Goal: Task Accomplishment & Management: Manage account settings

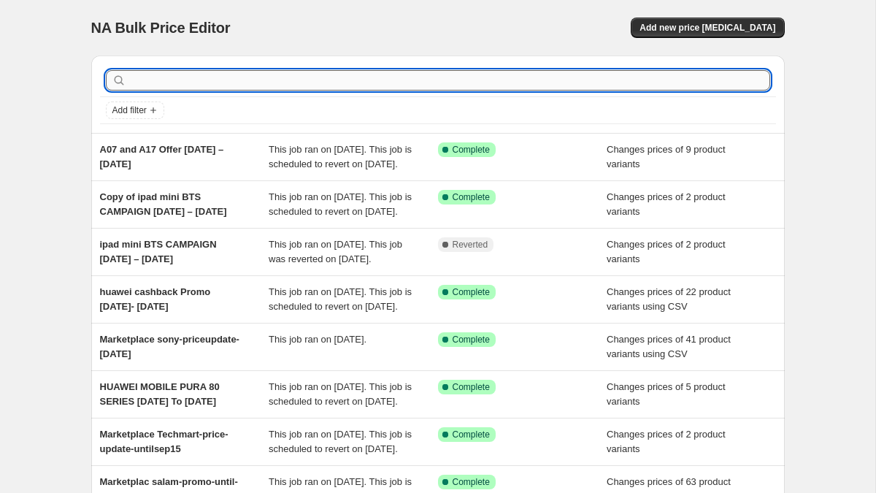
click at [222, 80] on input "text" at bounding box center [449, 80] width 641 height 20
type input "honor"
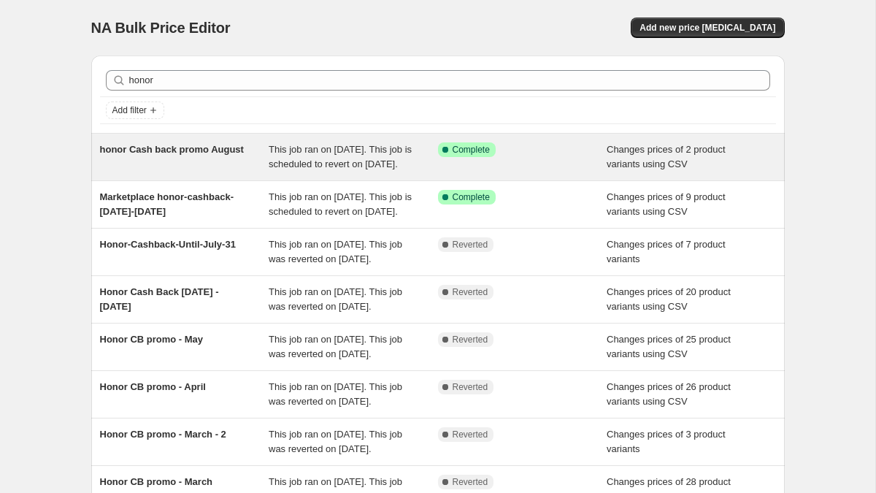
click at [152, 144] on span "honor Cash back promo August" at bounding box center [172, 149] width 144 height 11
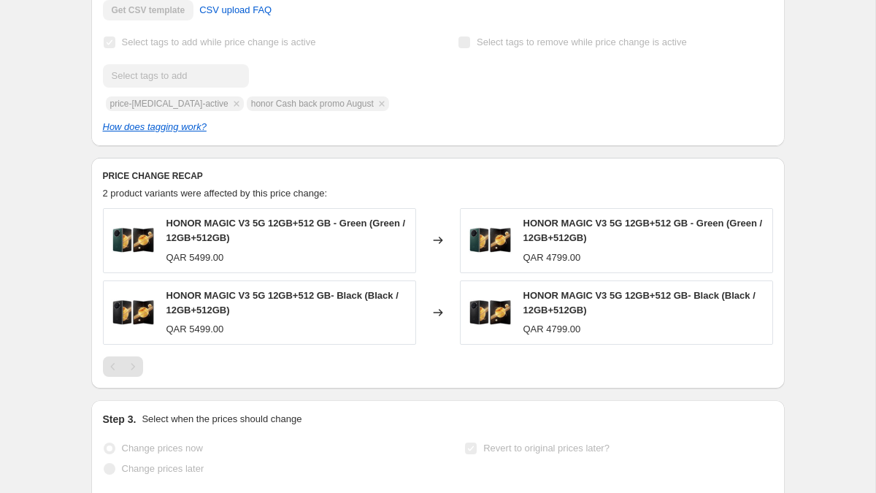
scroll to position [391, 0]
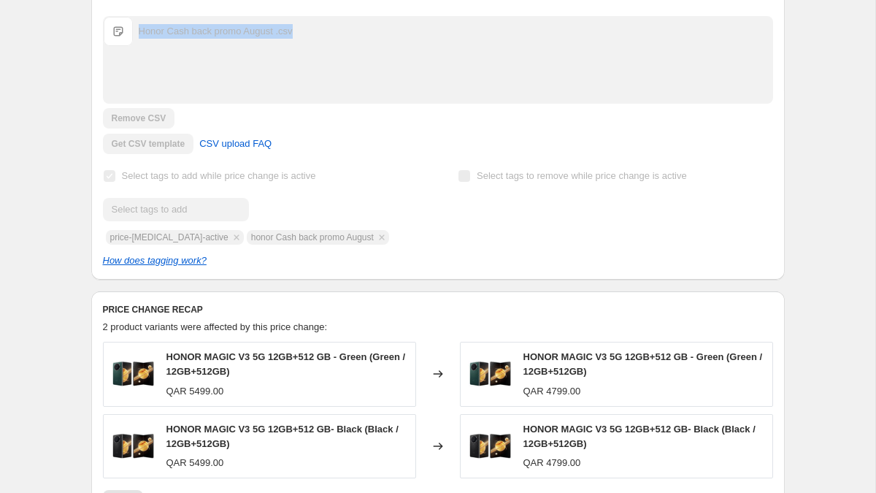
drag, startPoint x: 338, startPoint y: 49, endPoint x: 137, endPoint y: 47, distance: 200.8
click at [137, 46] on div "Honor Cash back promo August .csv Honor Cash back promo August .csv" at bounding box center [438, 31] width 669 height 29
copy div "Honor Cash back promo August .csv"
click at [74, 171] on div "honor Cash back promo August. This page is ready honor Cash back promo August S…" at bounding box center [438, 287] width 729 height 1357
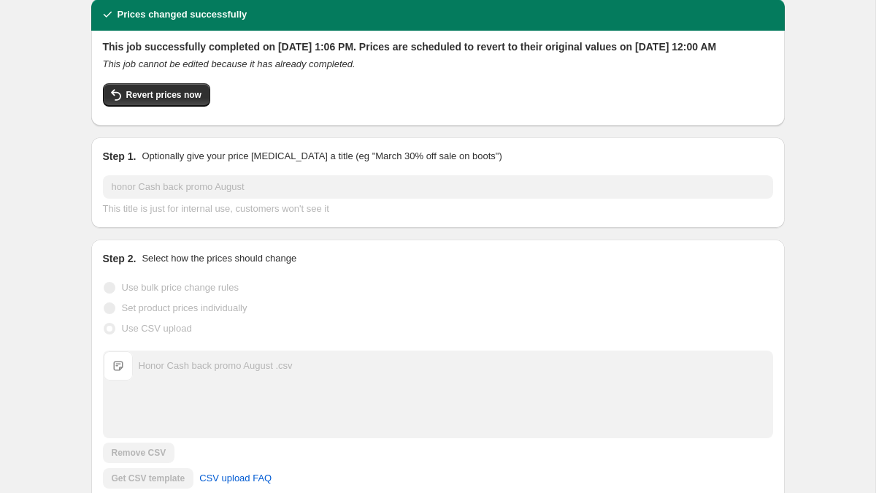
scroll to position [0, 0]
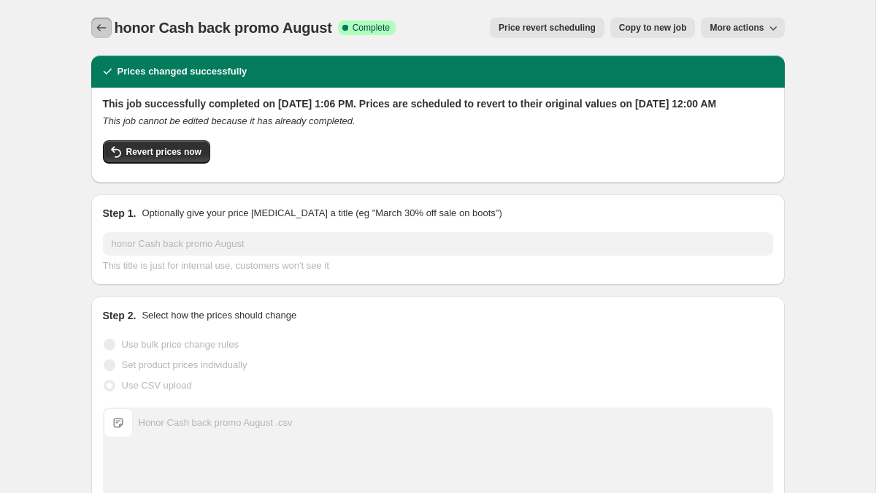
click at [101, 32] on icon "Price change jobs" at bounding box center [101, 27] width 15 height 15
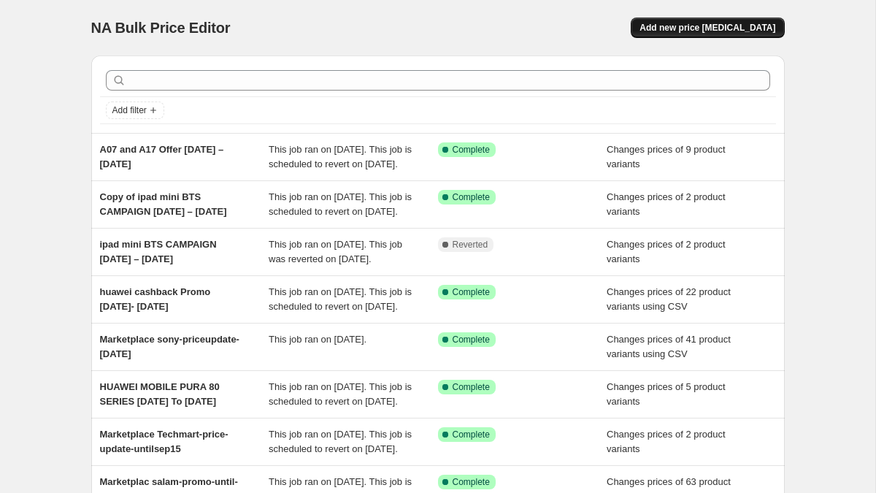
click at [725, 28] on span "Add new price [MEDICAL_DATA]" at bounding box center [707, 28] width 136 height 12
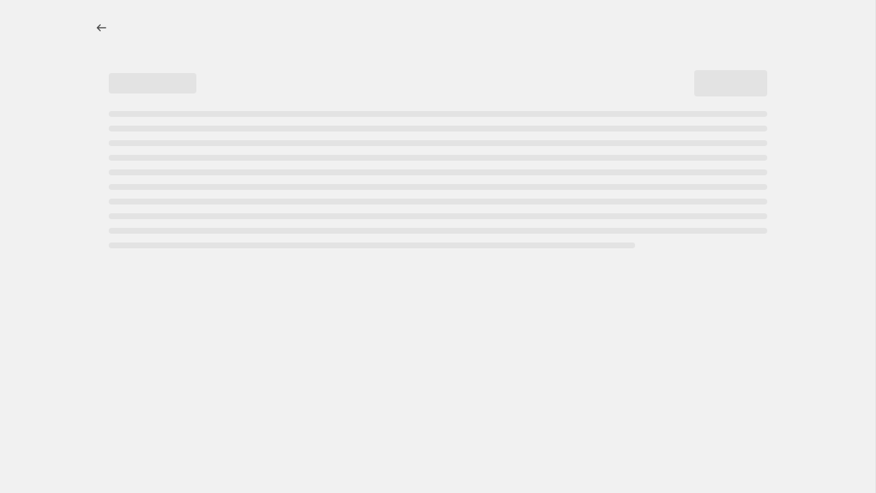
select select "percentage"
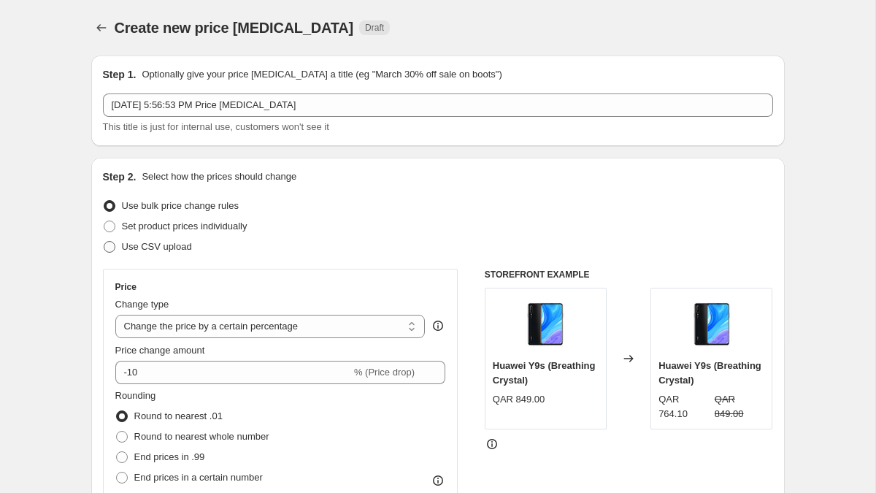
click at [170, 244] on span "Use CSV upload" at bounding box center [157, 246] width 70 height 11
click at [104, 242] on input "Use CSV upload" at bounding box center [104, 241] width 1 height 1
radio input "true"
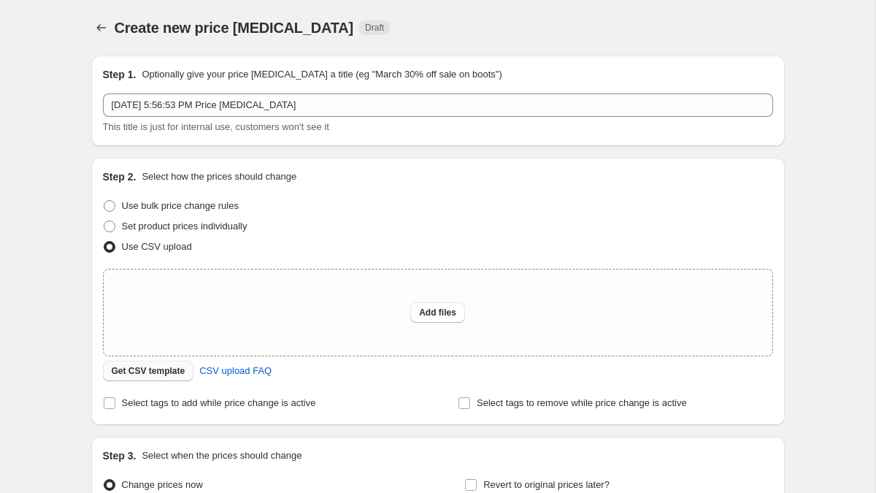
drag, startPoint x: 162, startPoint y: 383, endPoint x: 161, endPoint y: 375, distance: 7.3
click at [162, 383] on div "Step 2. Select how the prices should change Use bulk price change rules Set pro…" at bounding box center [438, 291] width 670 height 244
click at [161, 375] on span "Get CSV template" at bounding box center [149, 371] width 74 height 12
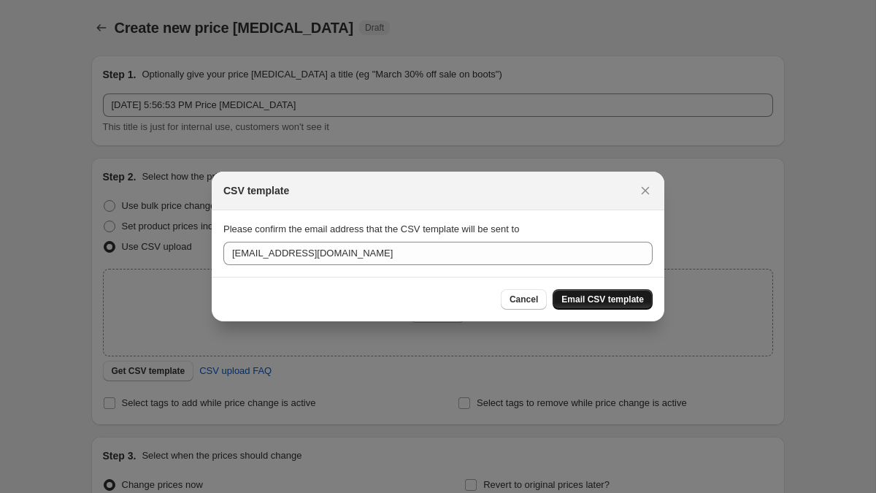
click at [636, 294] on span "Email CSV template" at bounding box center [602, 299] width 82 height 12
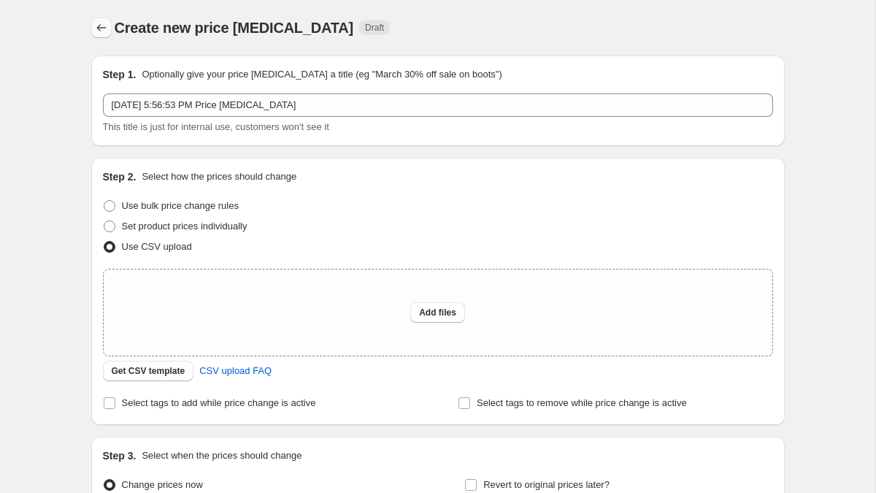
click at [98, 28] on icon "Price change jobs" at bounding box center [101, 27] width 15 height 15
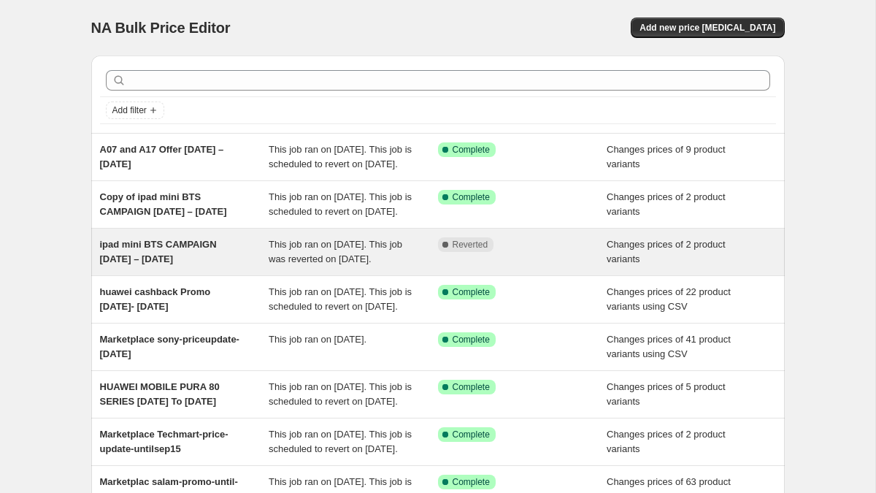
click at [180, 264] on span "ipad mini BTS CAMPAIGN [DATE] – [DATE]" at bounding box center [158, 252] width 117 height 26
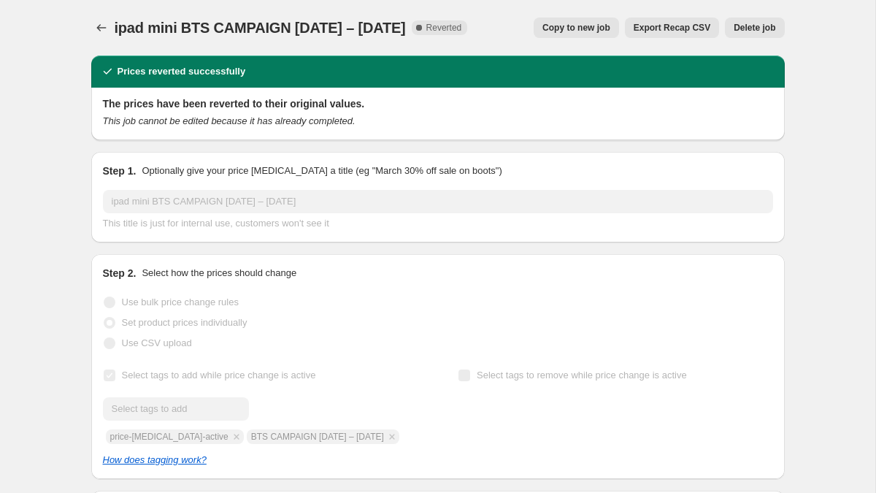
click at [591, 23] on span "Copy to new job" at bounding box center [576, 28] width 68 height 12
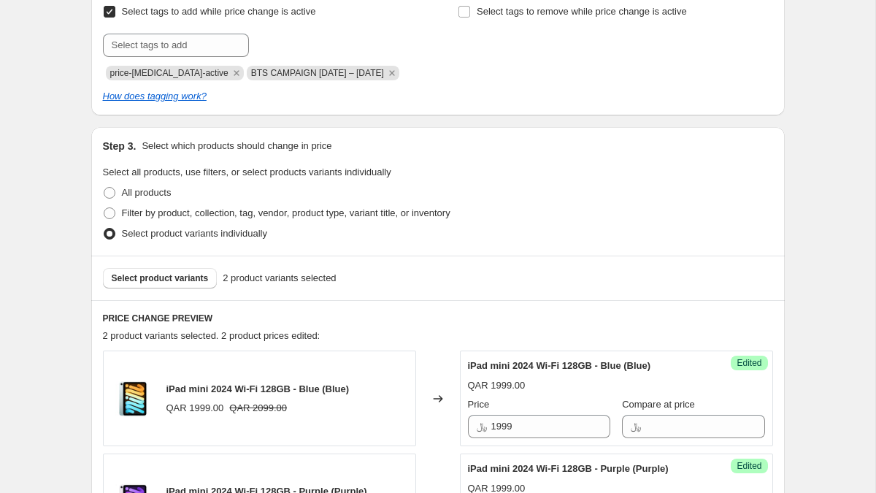
scroll to position [292, 0]
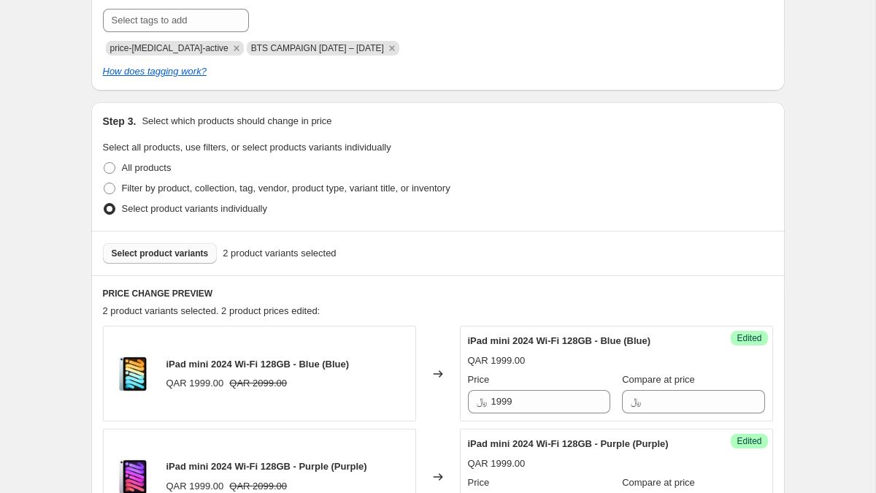
click at [183, 255] on span "Select product variants" at bounding box center [160, 253] width 97 height 12
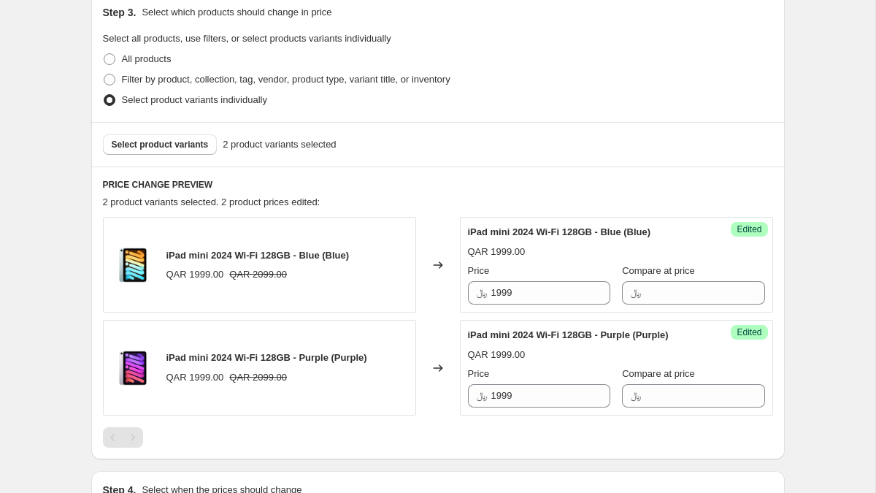
scroll to position [404, 0]
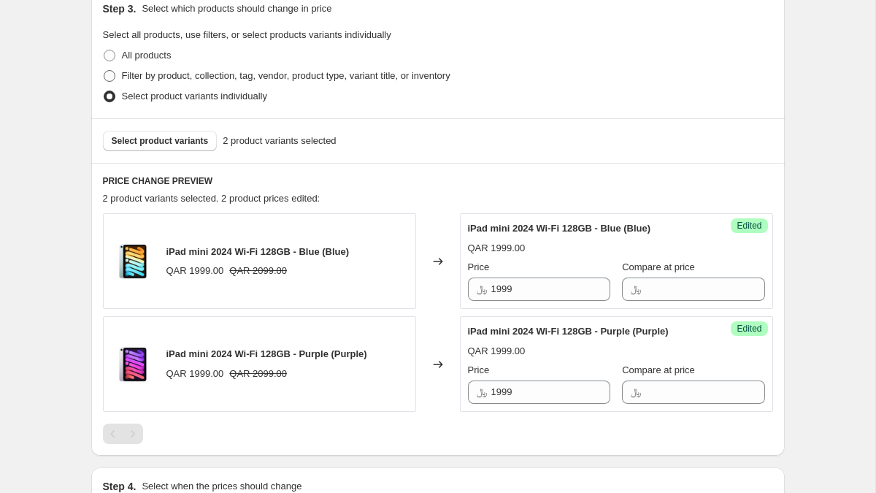
click at [157, 73] on span "Filter by product, collection, tag, vendor, product type, variant title, or inv…" at bounding box center [286, 75] width 329 height 11
click at [104, 71] on input "Filter by product, collection, tag, vendor, product type, variant title, or inv…" at bounding box center [104, 70] width 1 height 1
radio input "true"
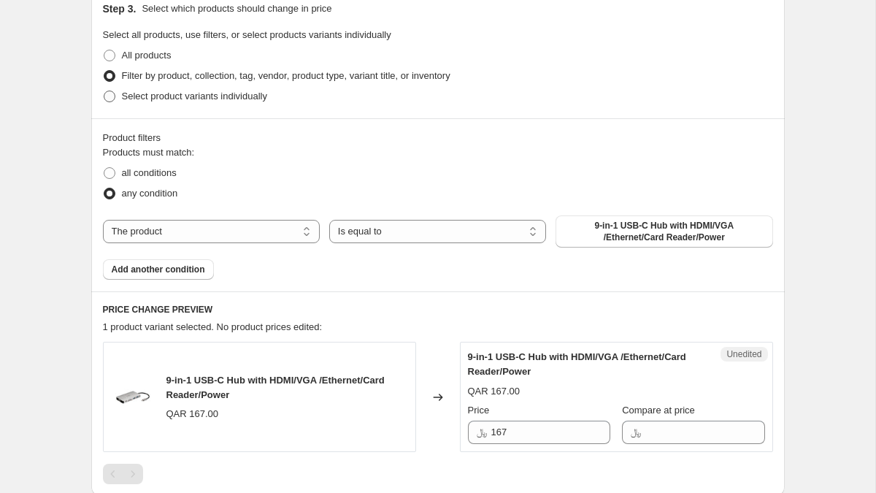
click at [164, 91] on span "Select product variants individually" at bounding box center [194, 96] width 145 height 11
click at [104, 91] on input "Select product variants individually" at bounding box center [104, 91] width 1 height 1
radio input "true"
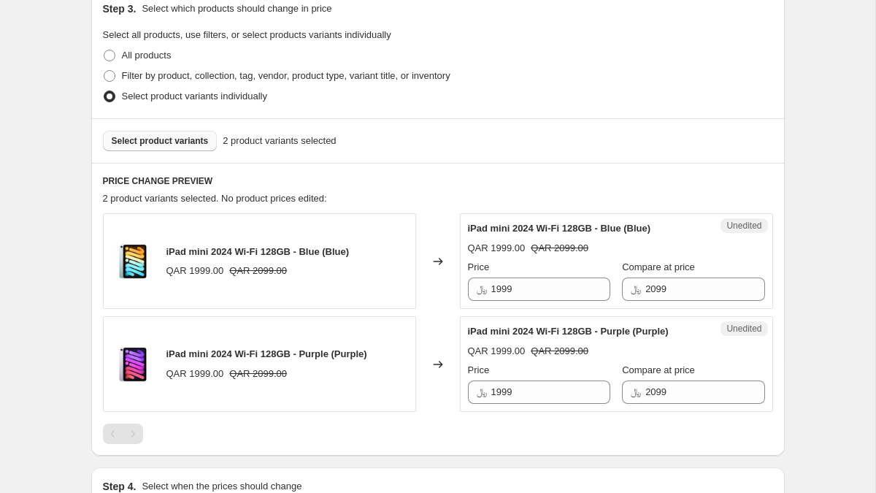
click at [179, 140] on span "Select product variants" at bounding box center [160, 141] width 97 height 12
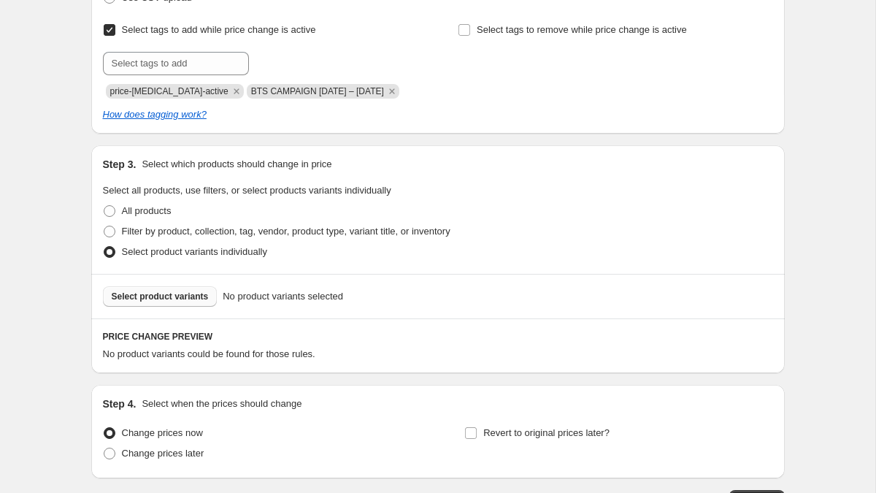
scroll to position [228, 0]
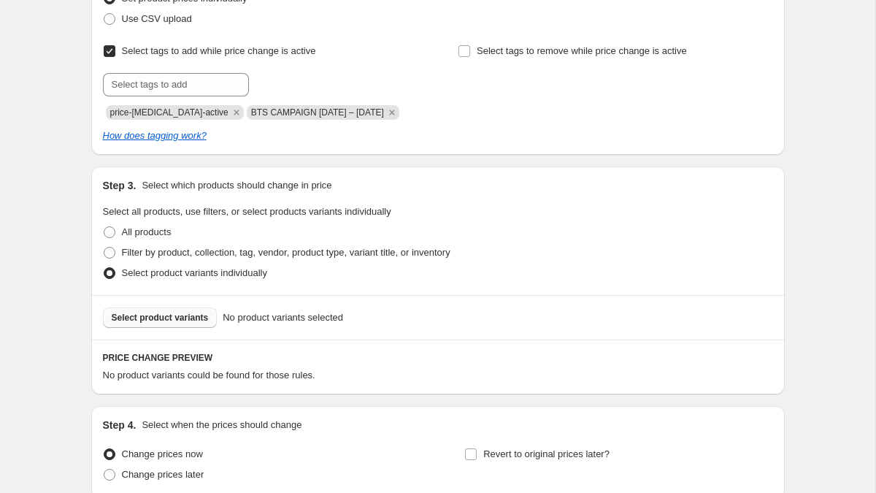
click at [188, 316] on span "Select product variants" at bounding box center [160, 318] width 97 height 12
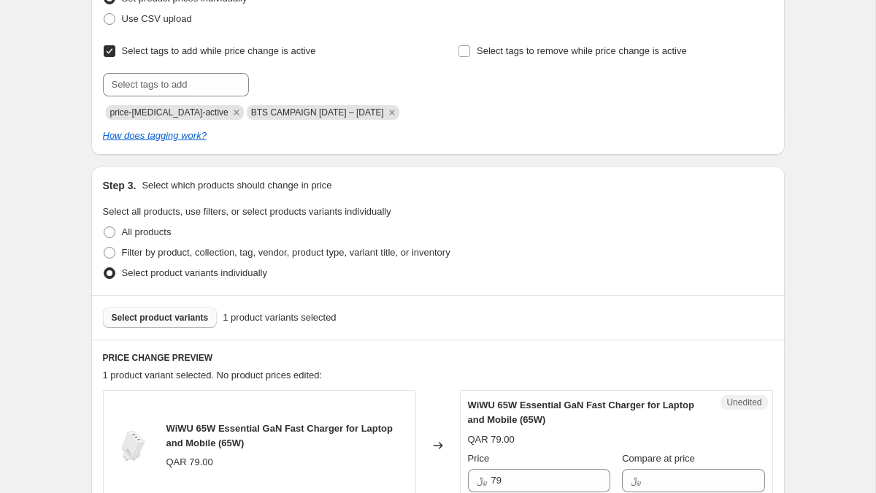
click at [204, 318] on span "Select product variants" at bounding box center [160, 318] width 97 height 12
click at [188, 315] on span "Select product variants" at bounding box center [160, 318] width 97 height 12
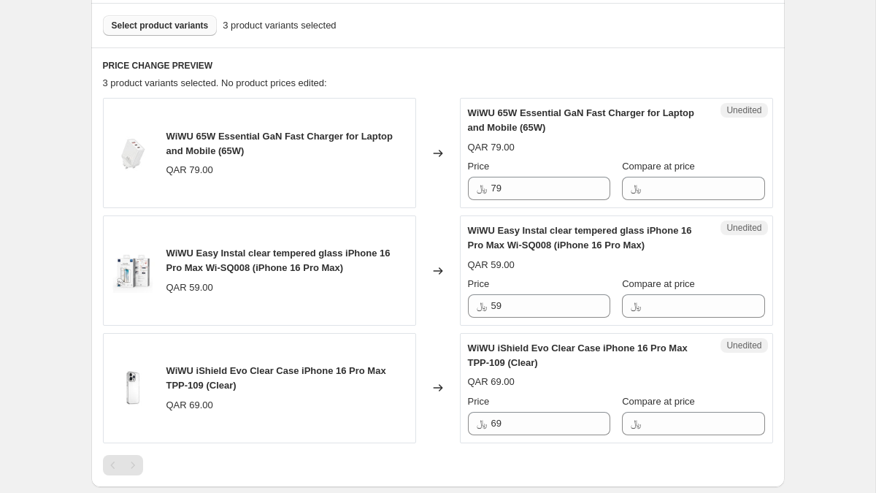
scroll to position [523, 0]
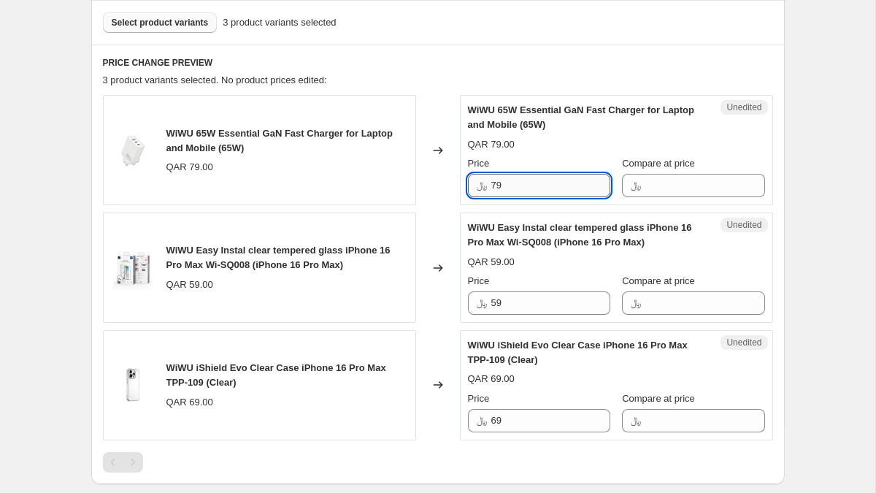
click at [508, 194] on input "79" at bounding box center [550, 185] width 119 height 23
type input "7"
type input "59"
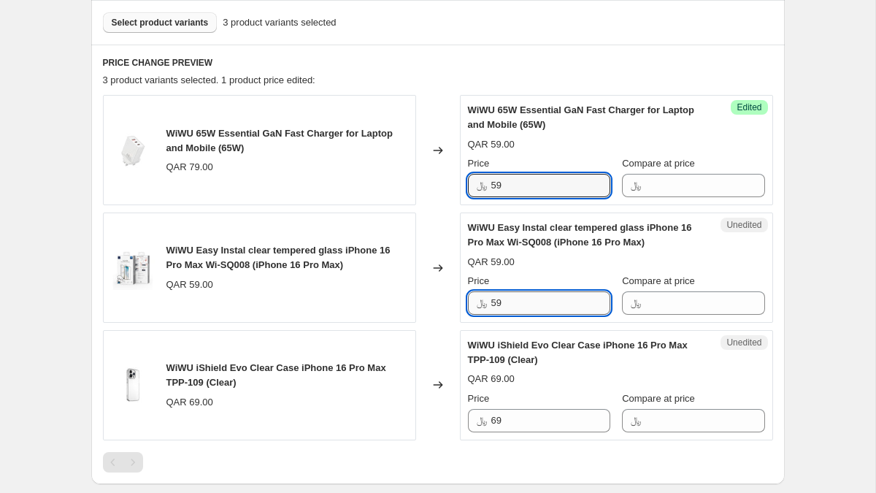
click at [529, 303] on input "59" at bounding box center [550, 302] width 119 height 23
type input "5"
type input "44"
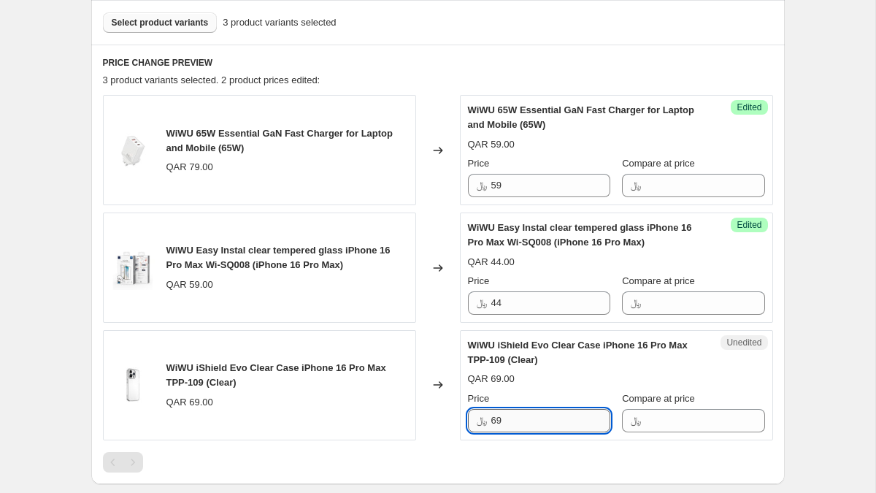
click at [515, 427] on input "69" at bounding box center [550, 420] width 119 height 23
type input "6"
type input "52"
drag, startPoint x: 197, startPoint y: 165, endPoint x: 190, endPoint y: 166, distance: 7.3
click at [190, 166] on div "QAR 79.00" at bounding box center [189, 167] width 47 height 15
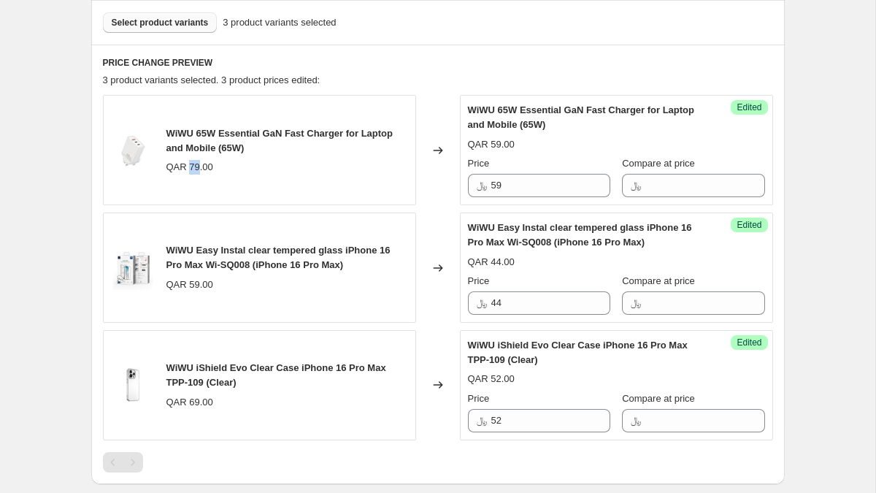
copy div "79"
click at [672, 191] on input "Compare at price" at bounding box center [704, 185] width 119 height 23
paste input "79"
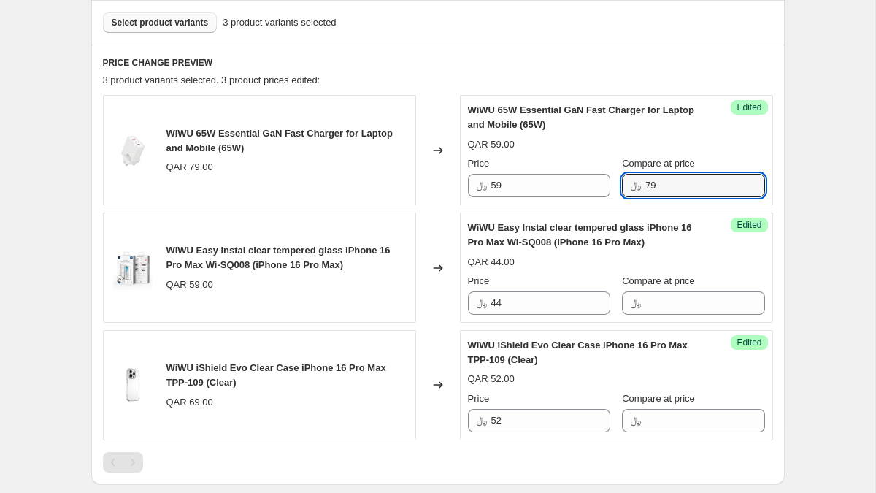
type input "79"
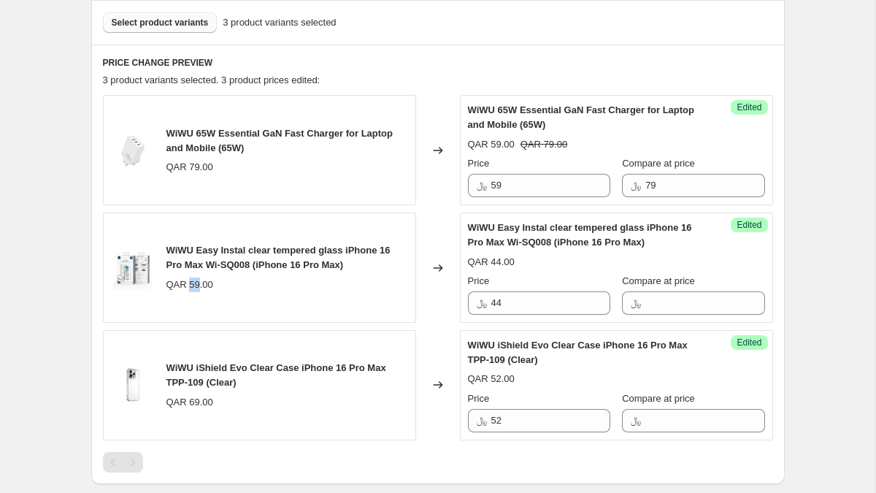
drag, startPoint x: 199, startPoint y: 285, endPoint x: 188, endPoint y: 284, distance: 11.0
click at [188, 284] on div "QAR 59.00" at bounding box center [189, 284] width 47 height 15
copy div "59"
click at [671, 311] on input "Compare at price" at bounding box center [704, 302] width 119 height 23
paste input "59"
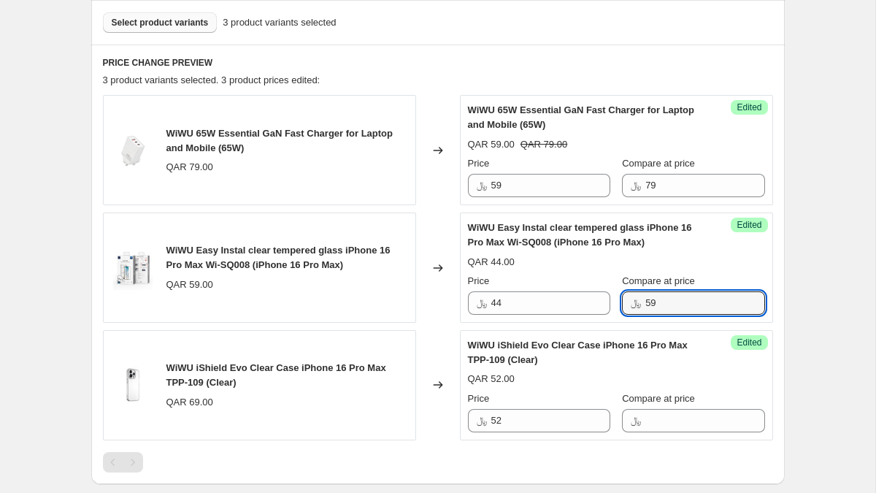
type input "59"
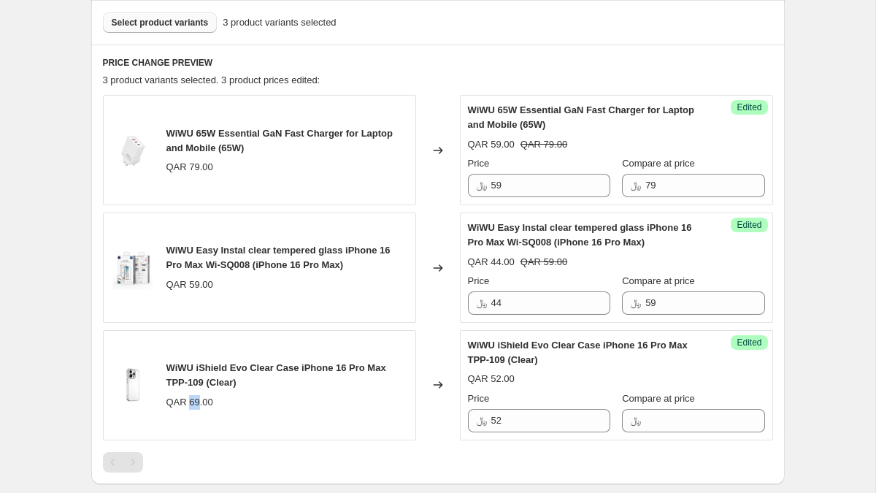
drag, startPoint x: 199, startPoint y: 402, endPoint x: 190, endPoint y: 402, distance: 9.5
click at [190, 402] on div "QAR 69.00" at bounding box center [189, 402] width 47 height 15
copy div "69"
click at [648, 418] on input "Compare at price" at bounding box center [704, 420] width 119 height 23
paste input "69"
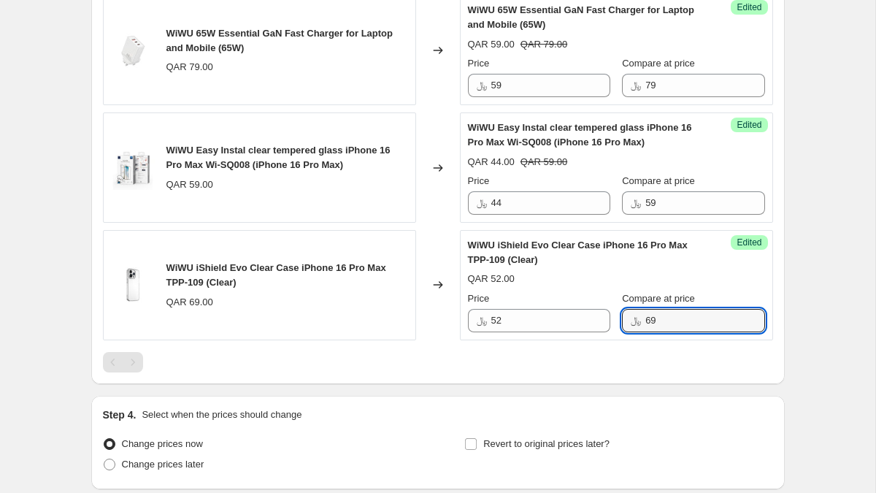
scroll to position [618, 0]
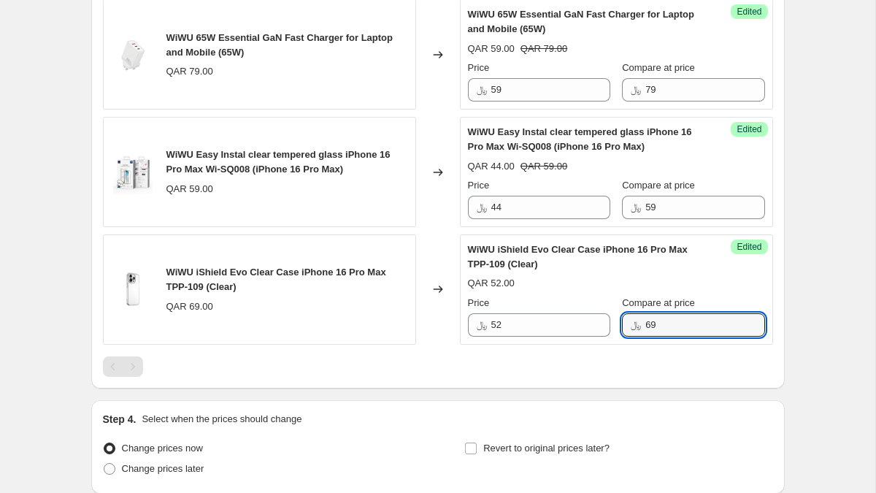
type input "69"
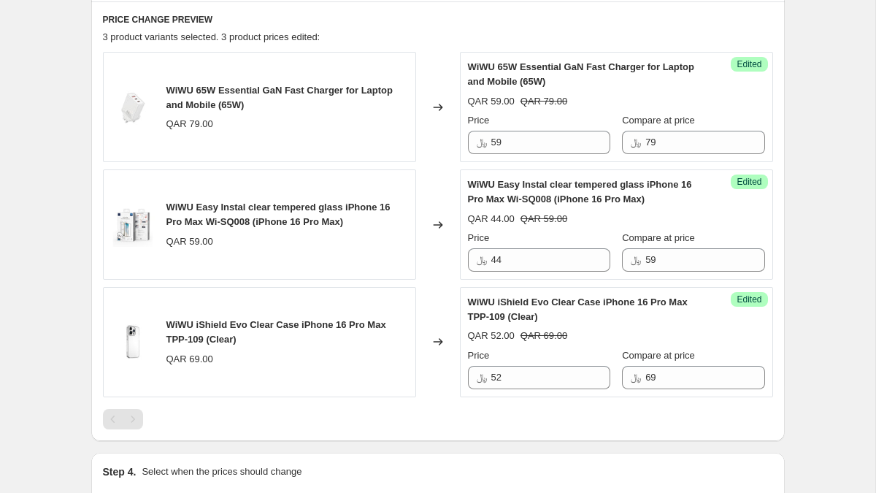
scroll to position [740, 0]
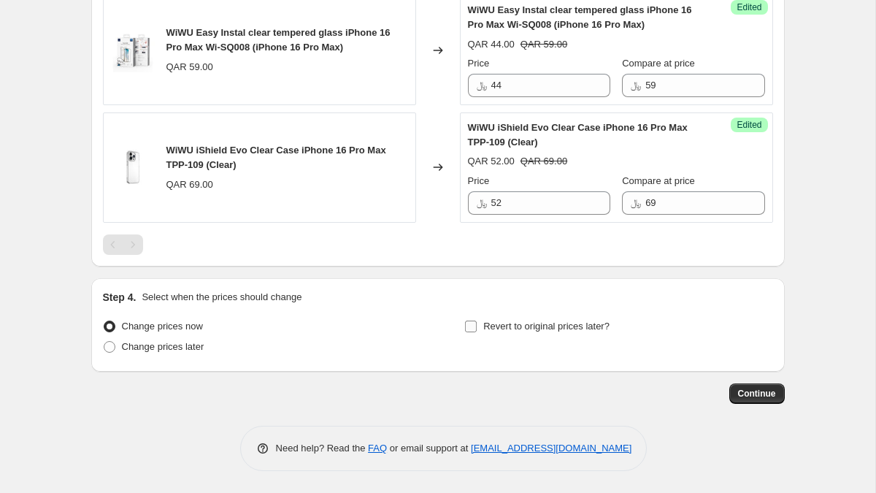
click at [470, 320] on input "Revert to original prices later?" at bounding box center [471, 326] width 12 height 12
checkbox input "true"
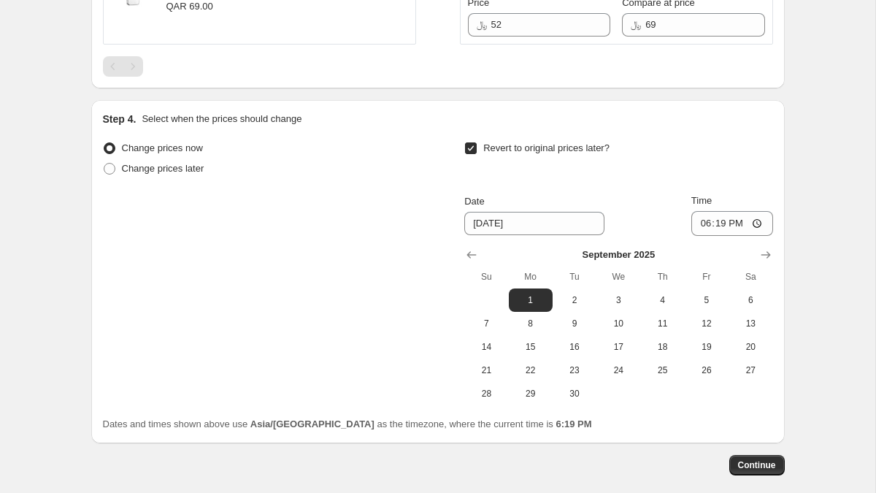
scroll to position [990, 0]
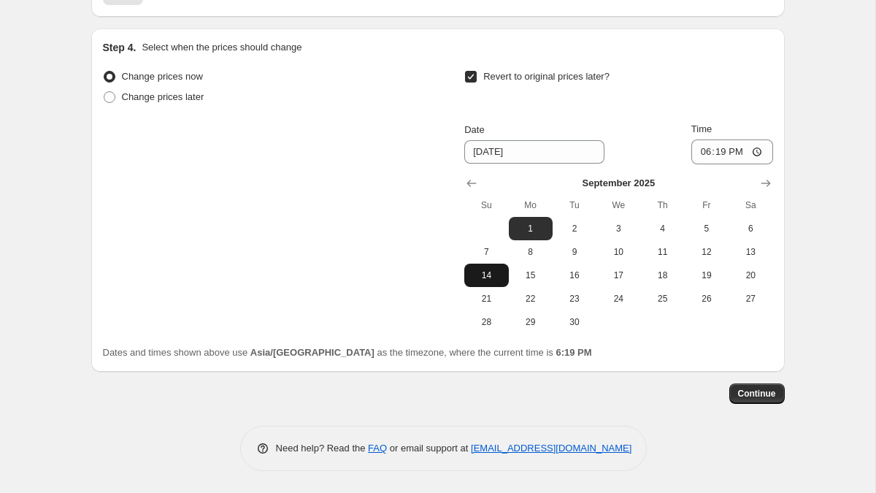
click at [481, 277] on span "14" at bounding box center [486, 275] width 32 height 12
type input "[DATE]"
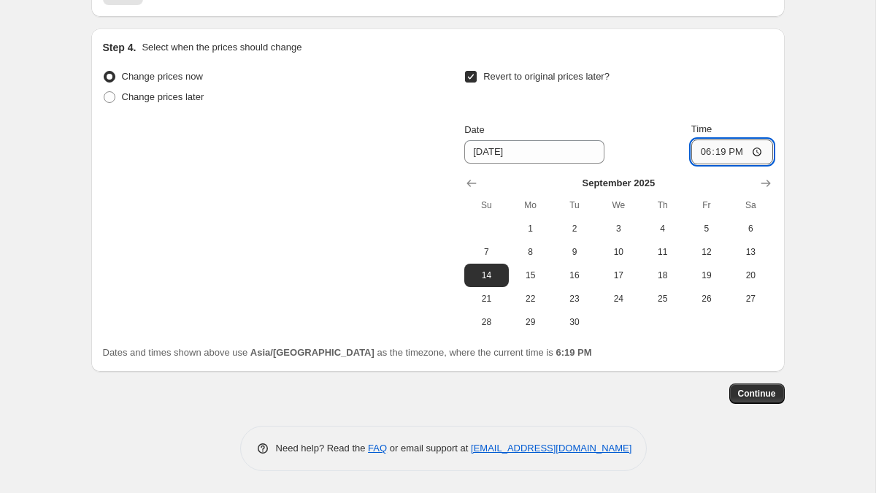
click at [700, 153] on input "18:19" at bounding box center [732, 151] width 82 height 25
type input "00:00"
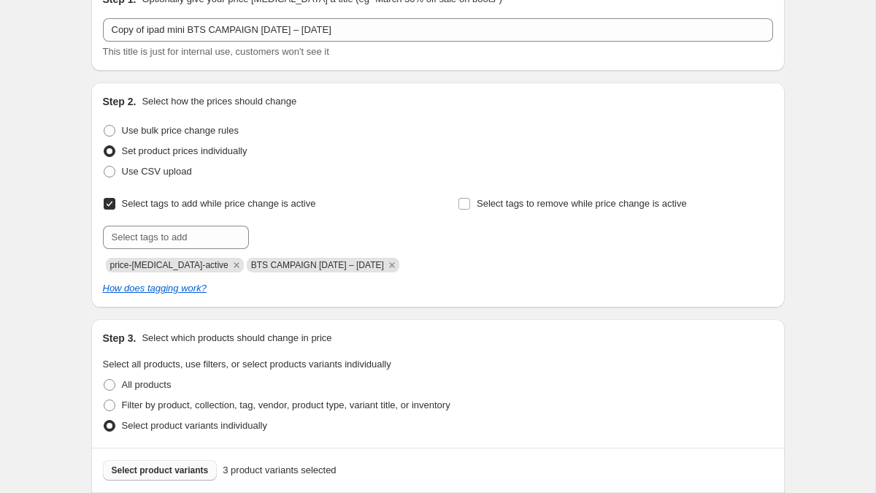
scroll to position [0, 0]
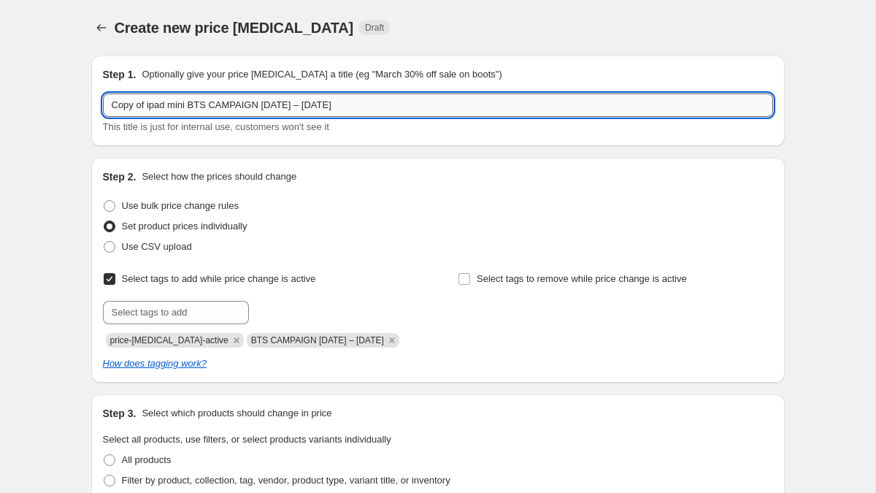
click at [351, 102] on input "Copy of ipad mini BTS CAMPAIGN [DATE] – [DATE]" at bounding box center [438, 104] width 670 height 23
paste input "Back to School Campaign promo [DATE]– [DATE]"
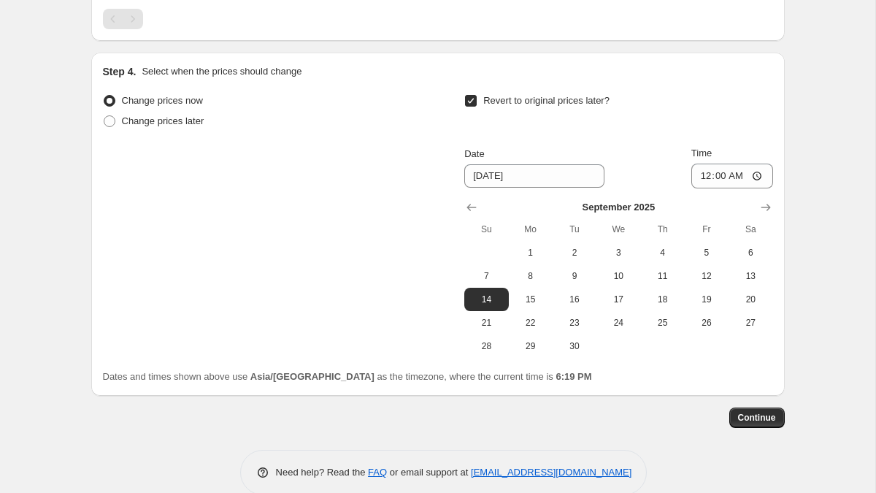
scroll to position [968, 0]
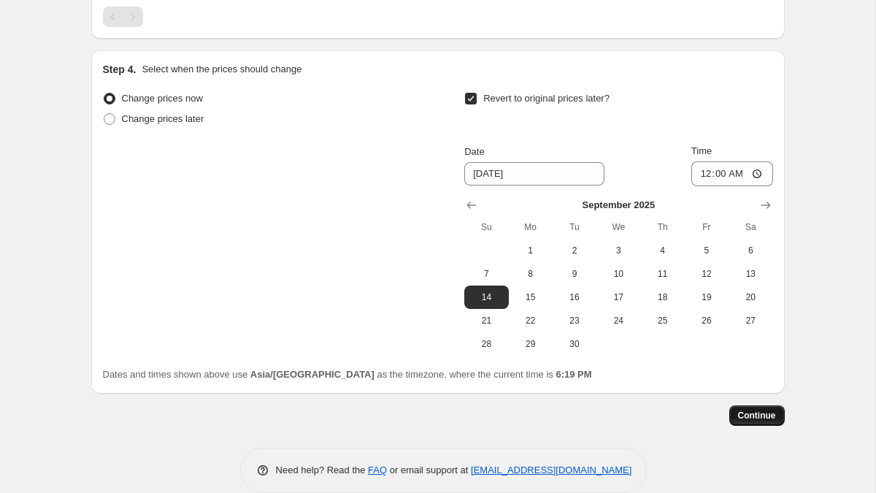
type input "Back to School Campaign promo [DATE]– [DATE]"
click at [773, 417] on span "Continue" at bounding box center [757, 416] width 38 height 12
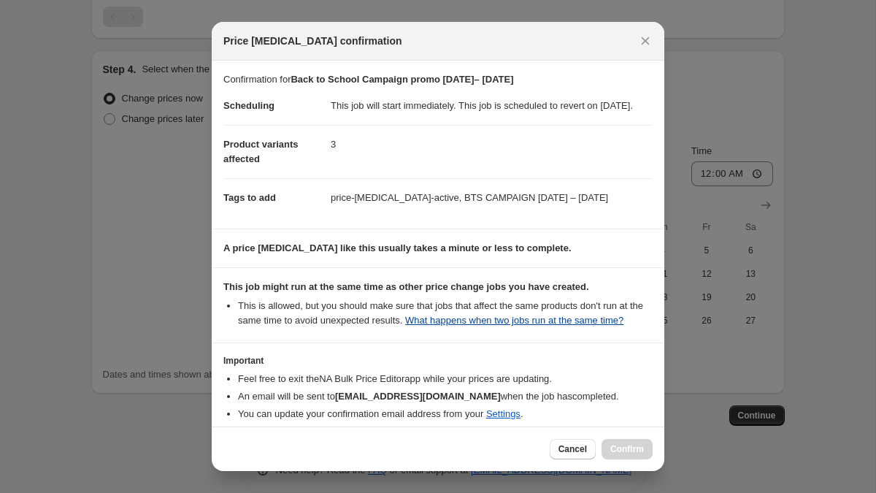
scroll to position [98, 0]
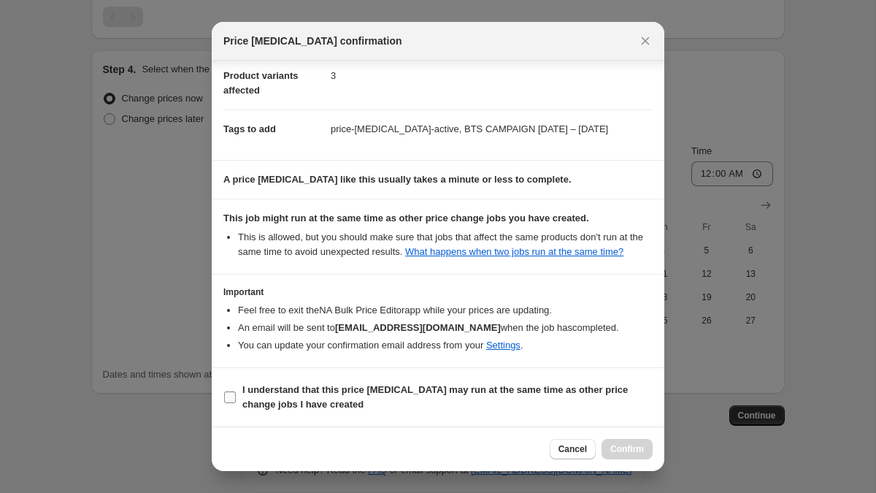
click at [462, 386] on b "I understand that this price [MEDICAL_DATA] may run at the same time as other p…" at bounding box center [434, 397] width 385 height 26
click at [236, 391] on input "I understand that this price [MEDICAL_DATA] may run at the same time as other p…" at bounding box center [230, 397] width 12 height 12
checkbox input "true"
click at [638, 450] on span "Confirm" at bounding box center [627, 449] width 34 height 12
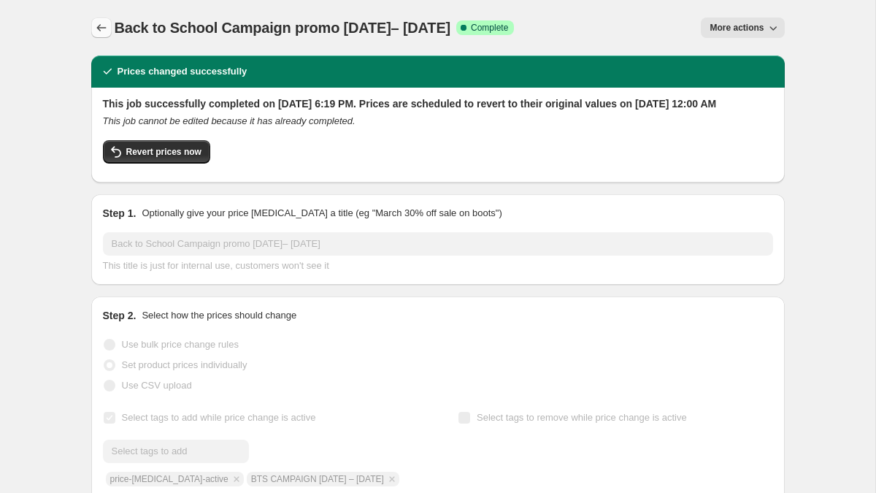
click at [96, 26] on icon "Price change jobs" at bounding box center [101, 27] width 15 height 15
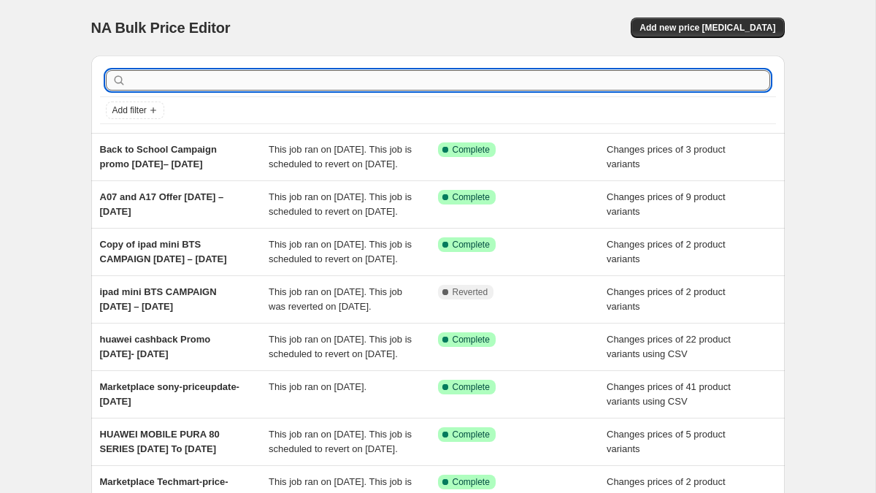
click at [215, 76] on input "text" at bounding box center [449, 80] width 641 height 20
type input "honor"
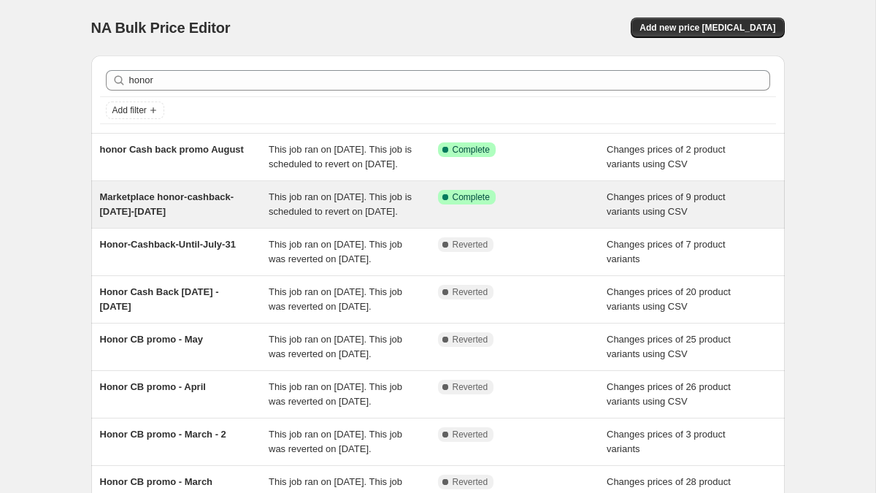
click at [223, 213] on span "Marketplace honor-cashback-[DATE]-[DATE]" at bounding box center [167, 204] width 134 height 26
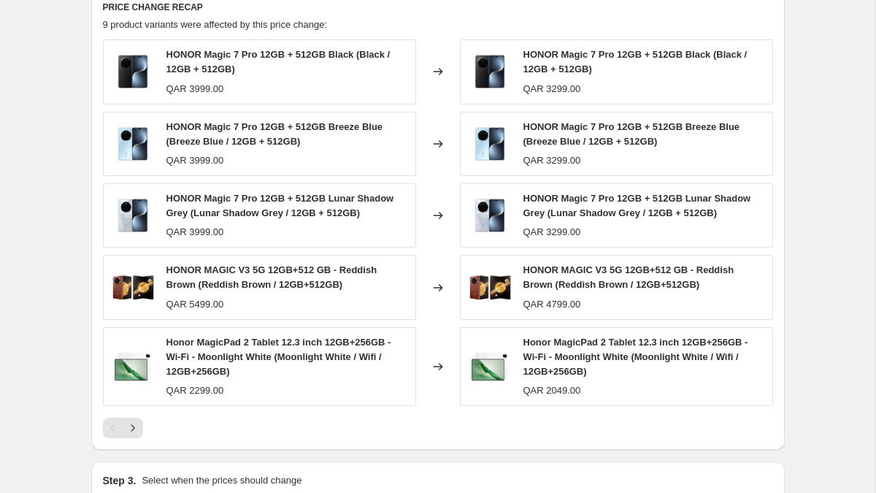
scroll to position [695, 0]
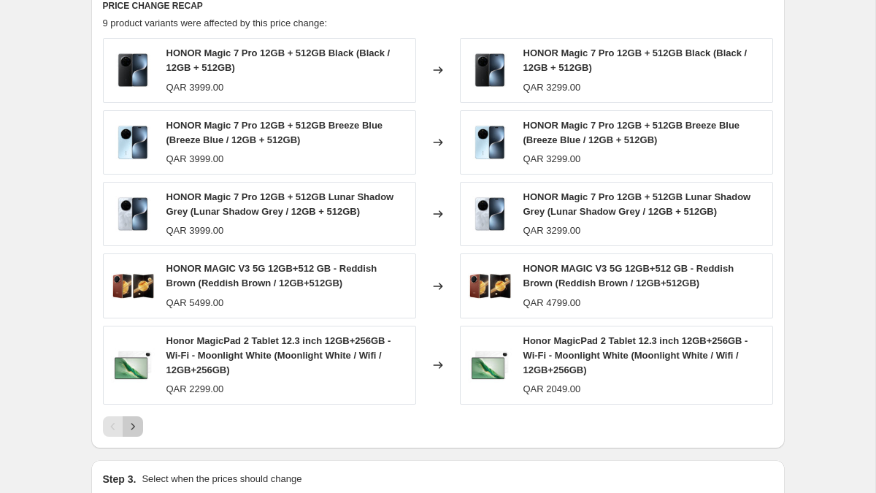
click at [134, 434] on icon "Next" at bounding box center [133, 426] width 15 height 15
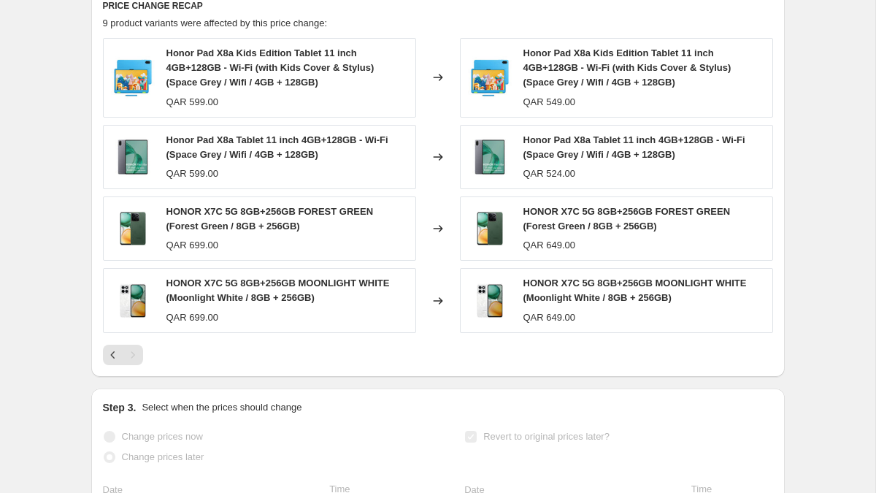
click at [128, 361] on div "Pagination" at bounding box center [133, 355] width 20 height 20
click at [111, 362] on icon "Previous" at bounding box center [113, 354] width 15 height 15
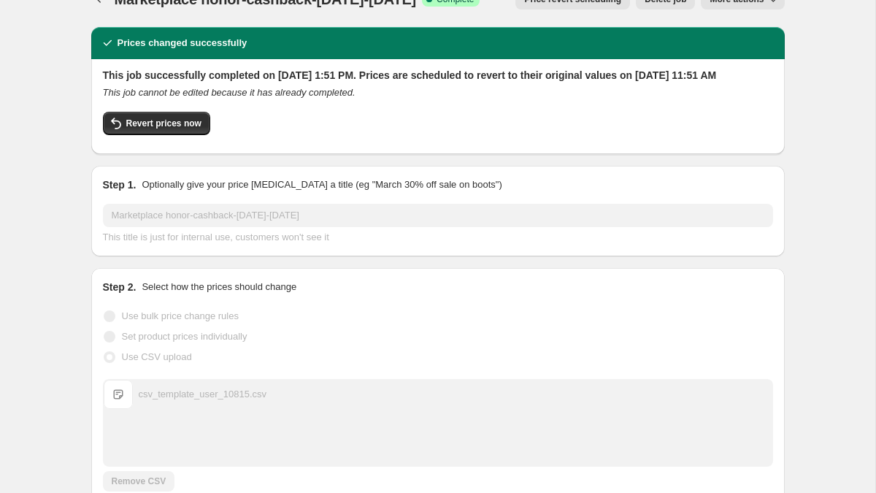
scroll to position [0, 0]
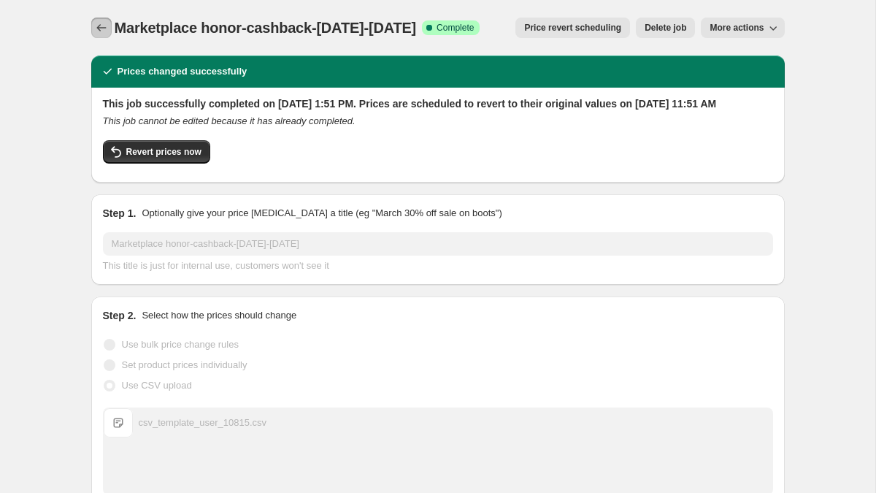
click at [99, 28] on icon "Price change jobs" at bounding box center [100, 27] width 9 height 7
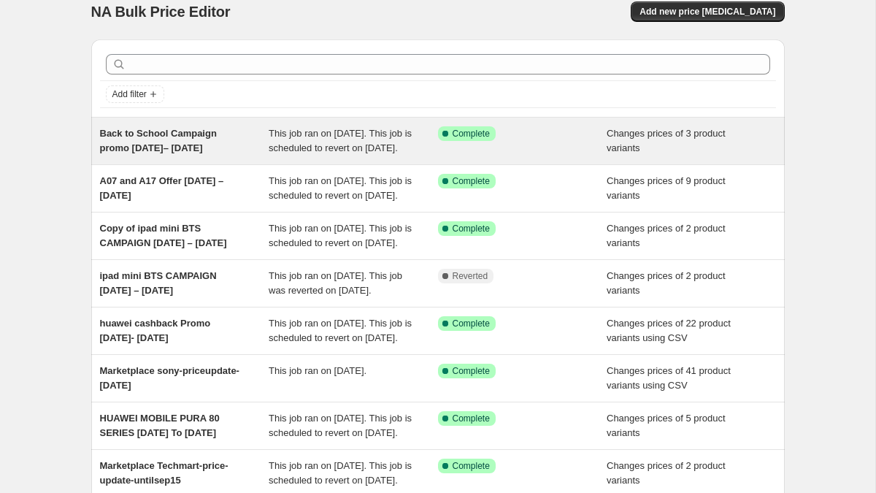
scroll to position [18, 0]
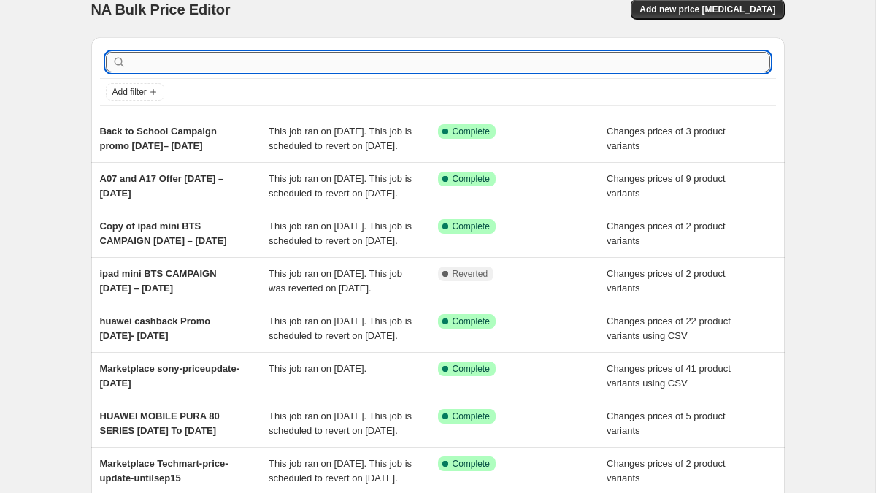
click at [191, 59] on input "text" at bounding box center [449, 62] width 641 height 20
type input "honor"
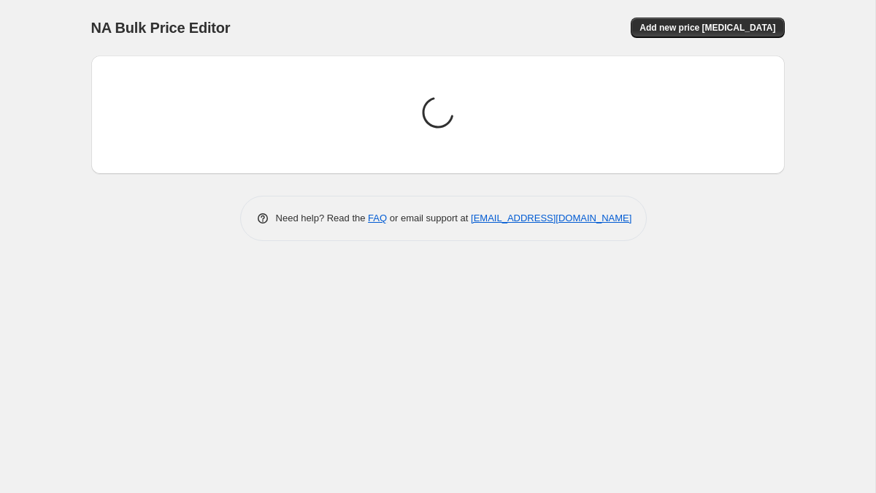
scroll to position [0, 0]
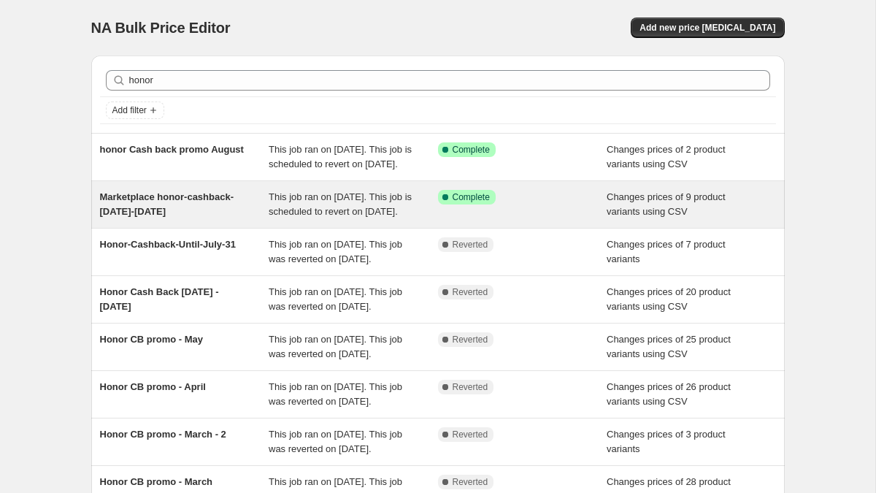
click at [184, 217] on div "Marketplace honor-cashback-[DATE]-[DATE]" at bounding box center [184, 204] width 169 height 29
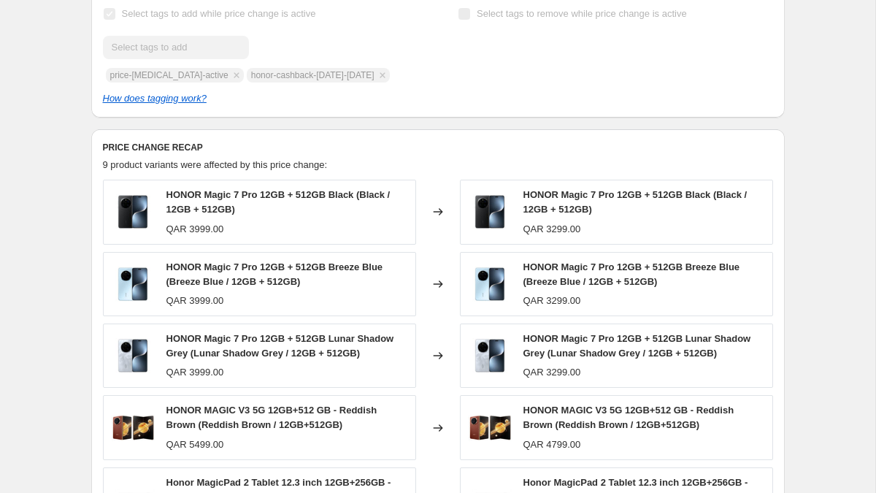
scroll to position [661, 0]
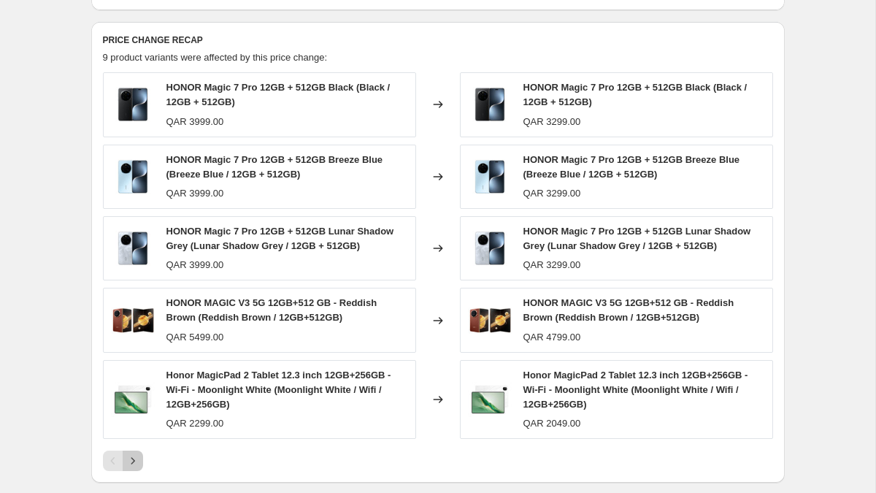
click at [136, 468] on icon "Next" at bounding box center [133, 460] width 15 height 15
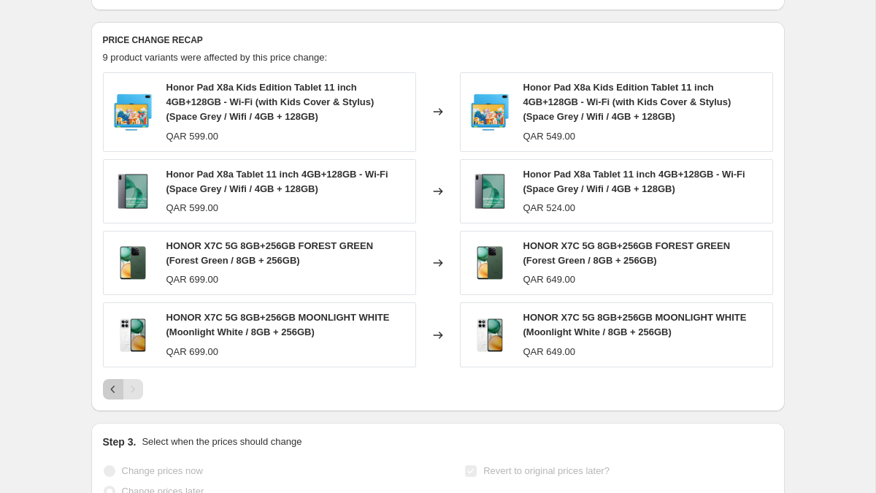
click at [107, 396] on icon "Previous" at bounding box center [113, 389] width 15 height 15
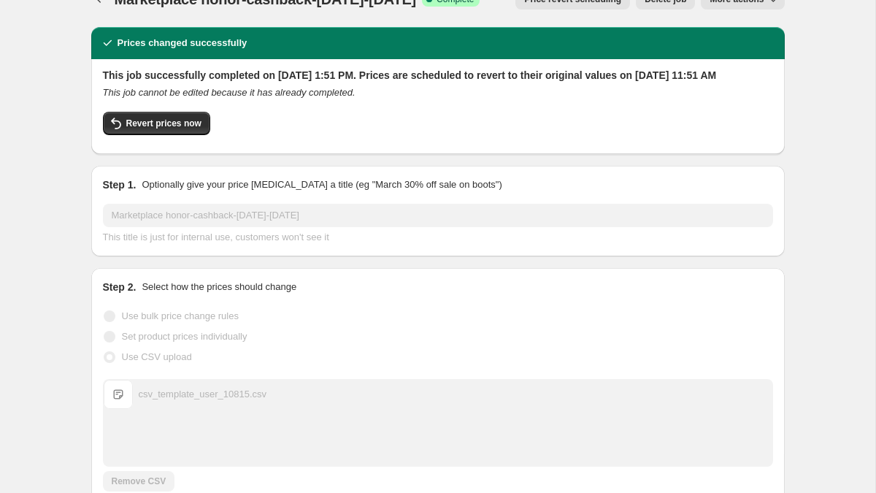
scroll to position [0, 0]
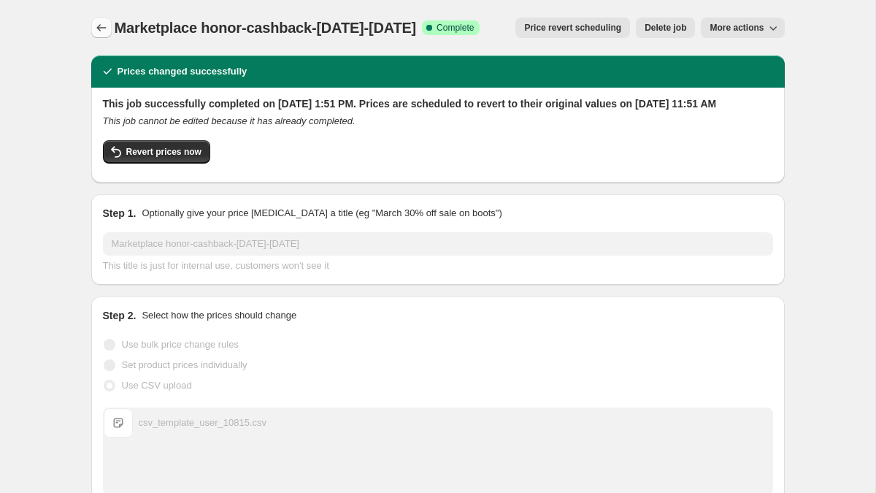
click at [96, 25] on icon "Price change jobs" at bounding box center [101, 27] width 15 height 15
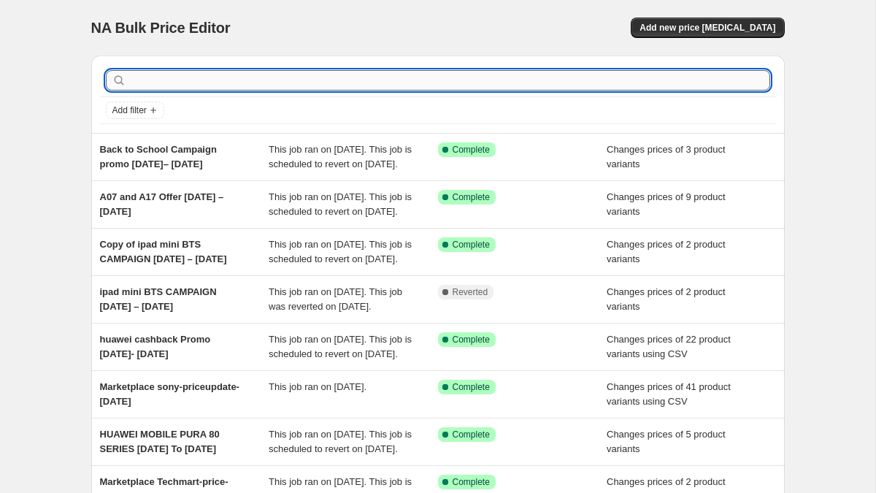
click at [250, 75] on input "text" at bounding box center [449, 80] width 641 height 20
type input "honor"
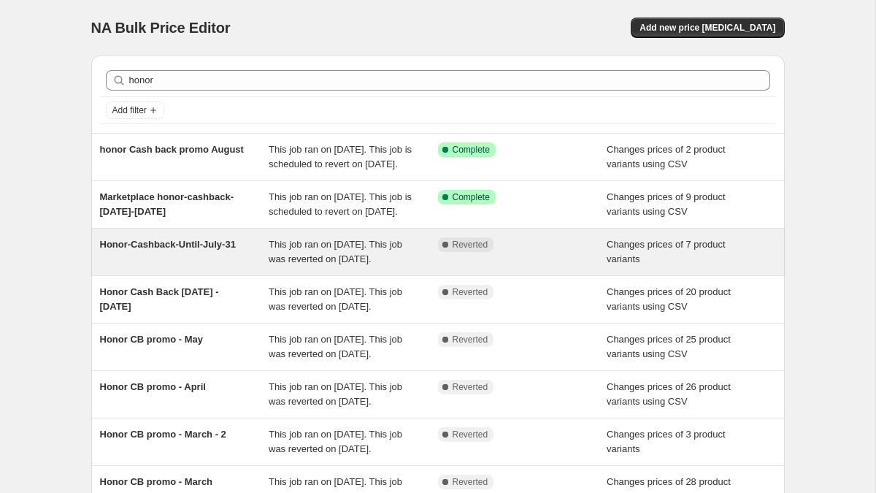
click at [201, 250] on span "Honor-Cashback-Until-July-31" at bounding box center [168, 244] width 136 height 11
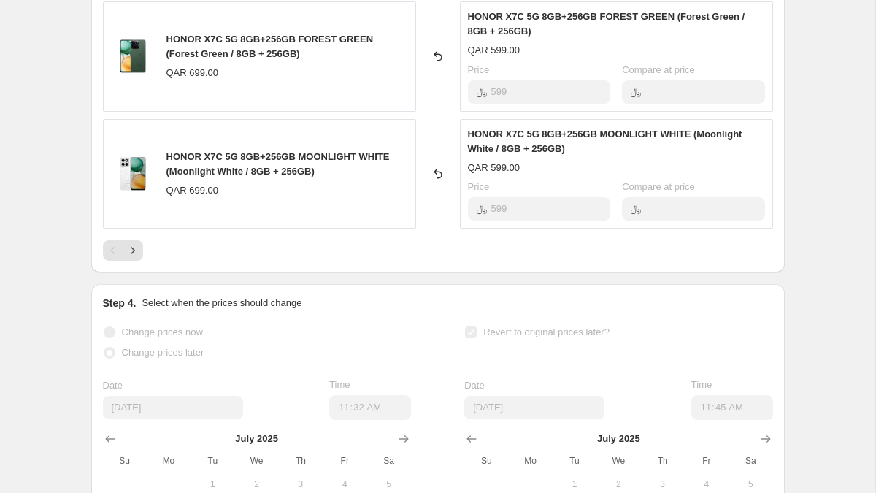
scroll to position [1049, 0]
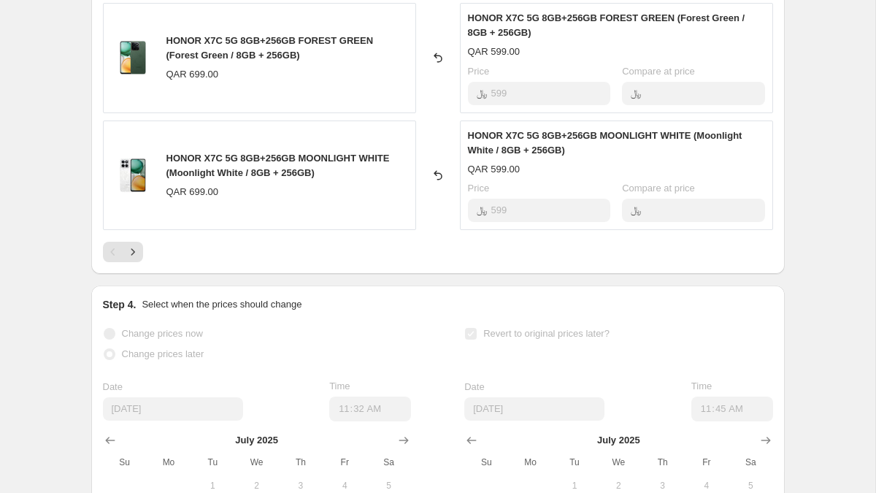
click at [145, 250] on div at bounding box center [438, 252] width 670 height 20
click at [131, 250] on icon "Next" at bounding box center [133, 252] width 15 height 15
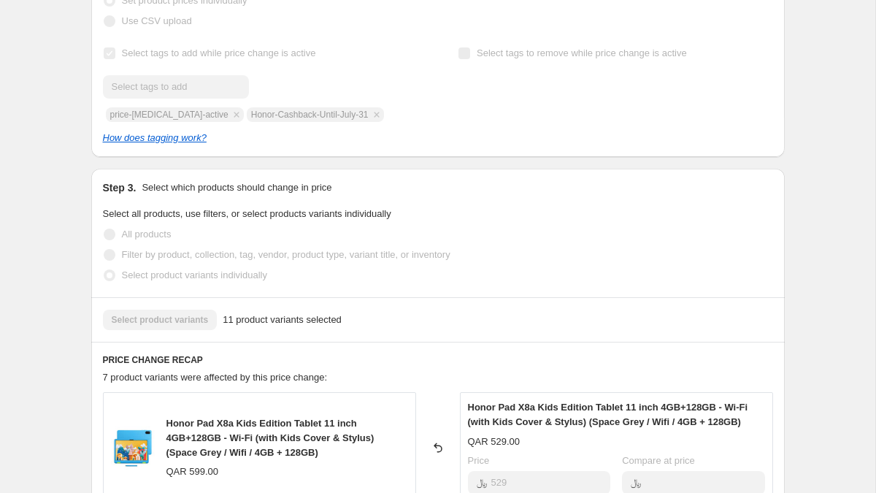
scroll to position [0, 0]
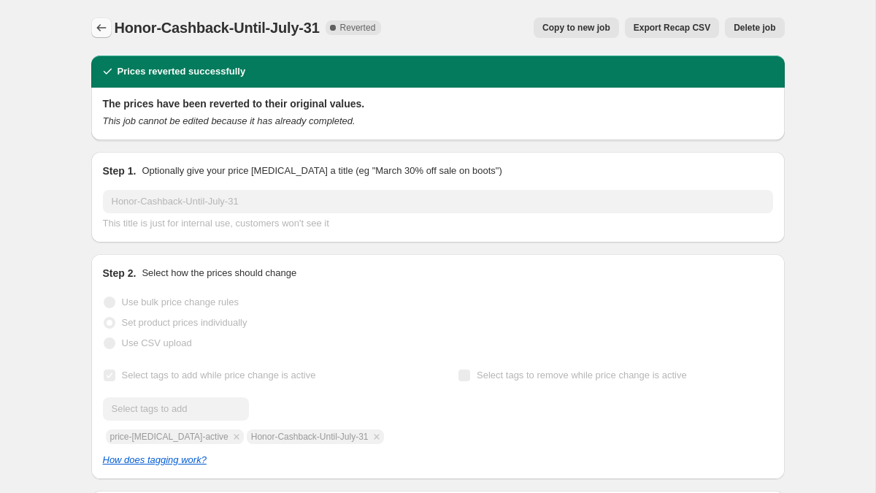
click at [101, 28] on icon "Price change jobs" at bounding box center [100, 27] width 9 height 7
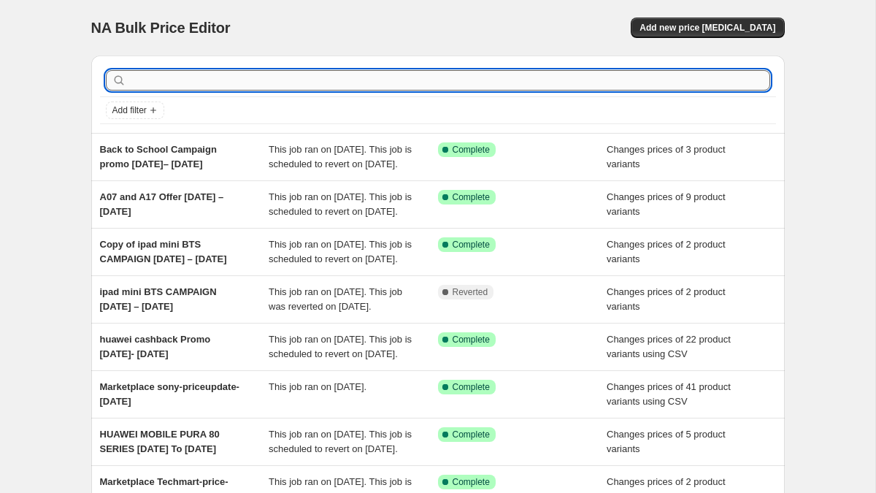
click at [261, 82] on input "text" at bounding box center [449, 80] width 641 height 20
type input "honor"
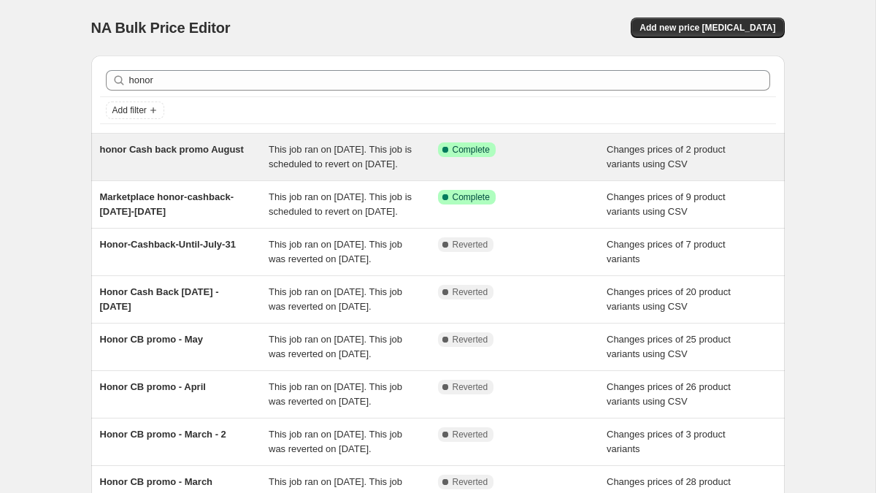
click at [231, 147] on span "honor Cash back promo August" at bounding box center [172, 149] width 144 height 11
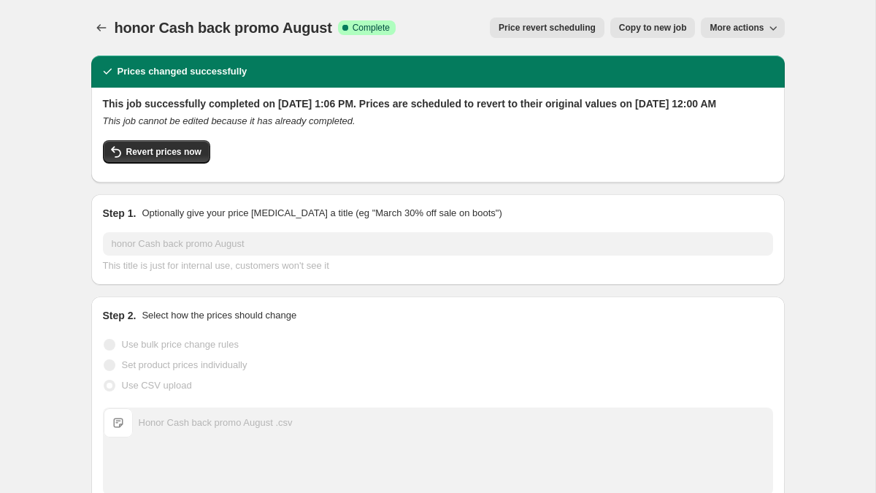
click at [657, 27] on span "Copy to new job" at bounding box center [653, 28] width 68 height 12
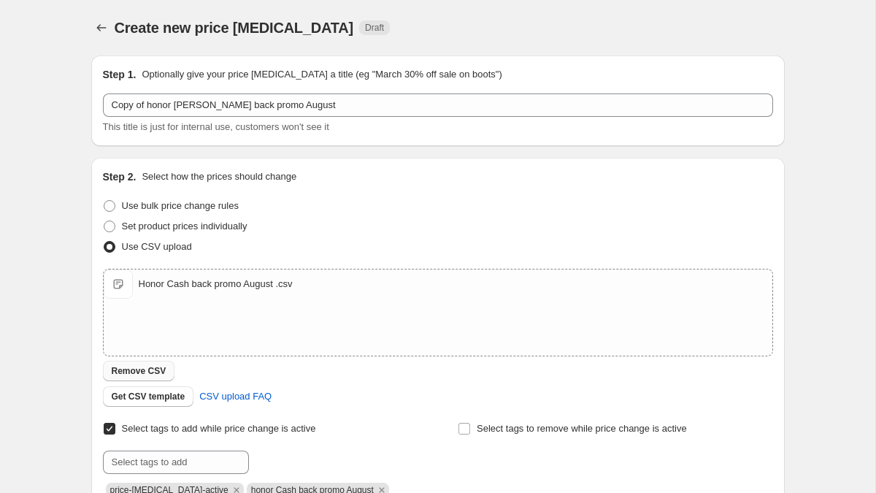
click at [154, 368] on span "Remove CSV" at bounding box center [139, 371] width 55 height 12
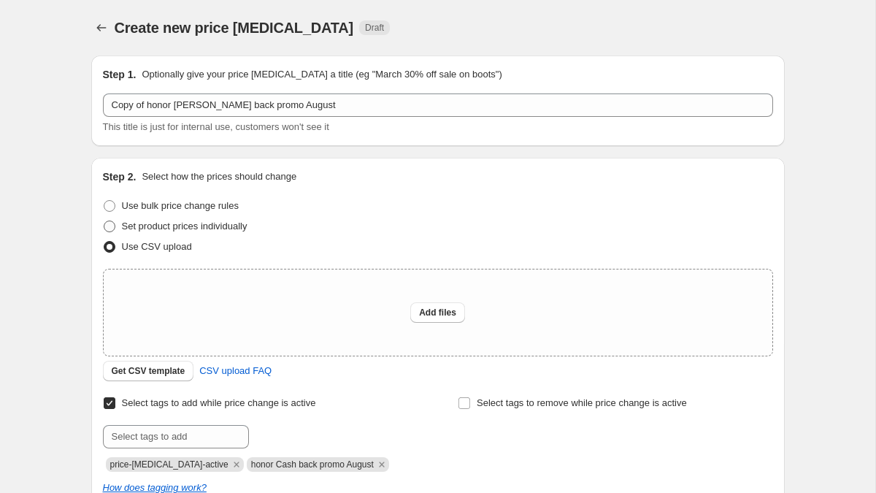
click at [139, 223] on span "Set product prices individually" at bounding box center [185, 225] width 126 height 11
click at [104, 221] on input "Set product prices individually" at bounding box center [104, 220] width 1 height 1
radio input "true"
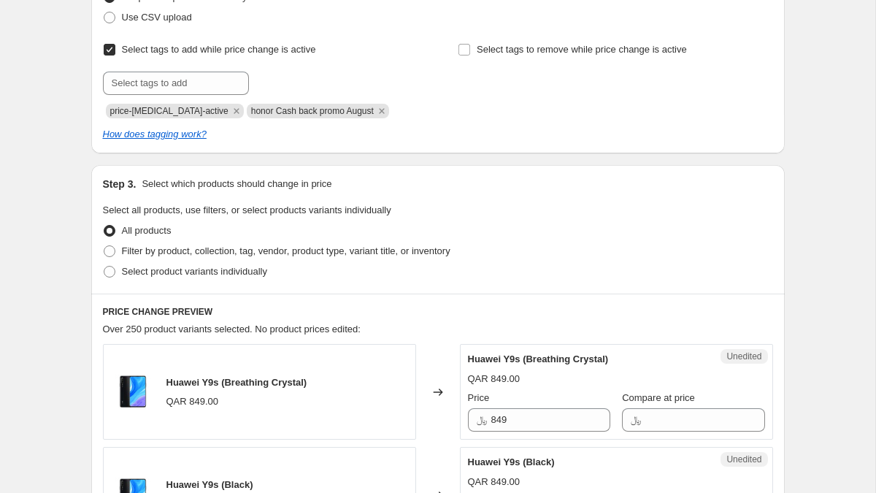
scroll to position [408, 0]
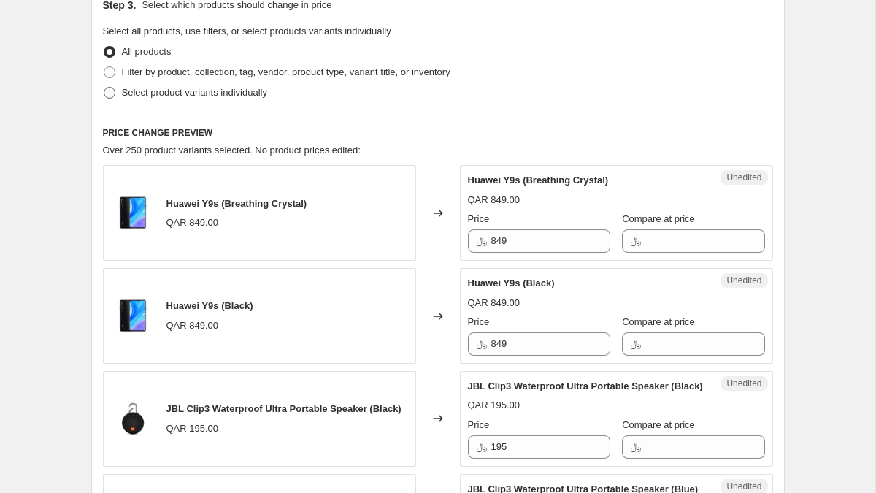
click at [181, 92] on span "Select product variants individually" at bounding box center [194, 92] width 145 height 11
click at [104, 88] on input "Select product variants individually" at bounding box center [104, 87] width 1 height 1
radio input "true"
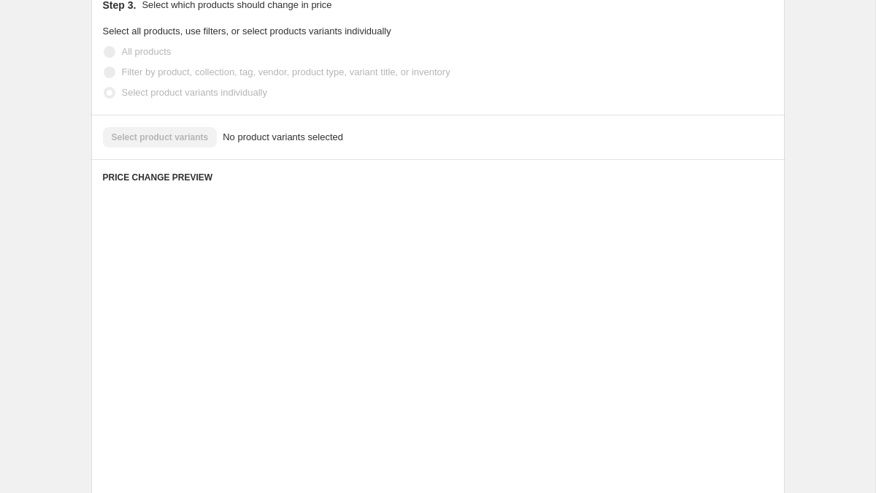
scroll to position [356, 0]
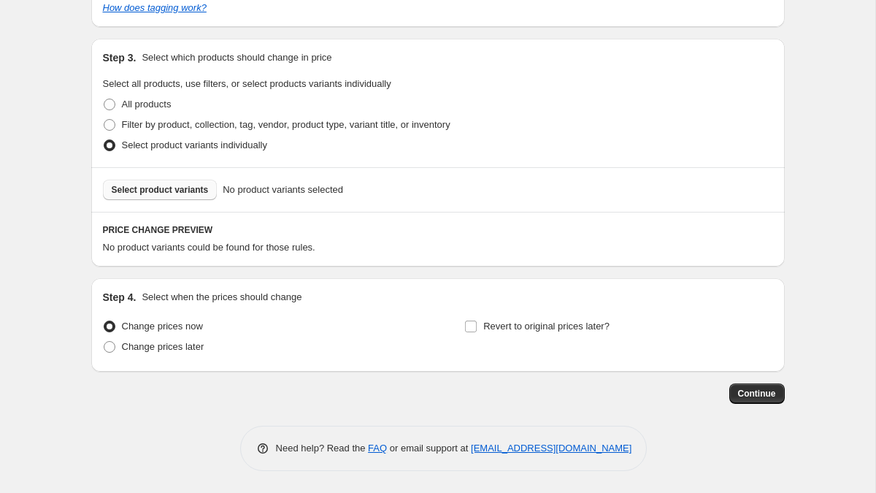
click at [169, 188] on span "Select product variants" at bounding box center [160, 190] width 97 height 12
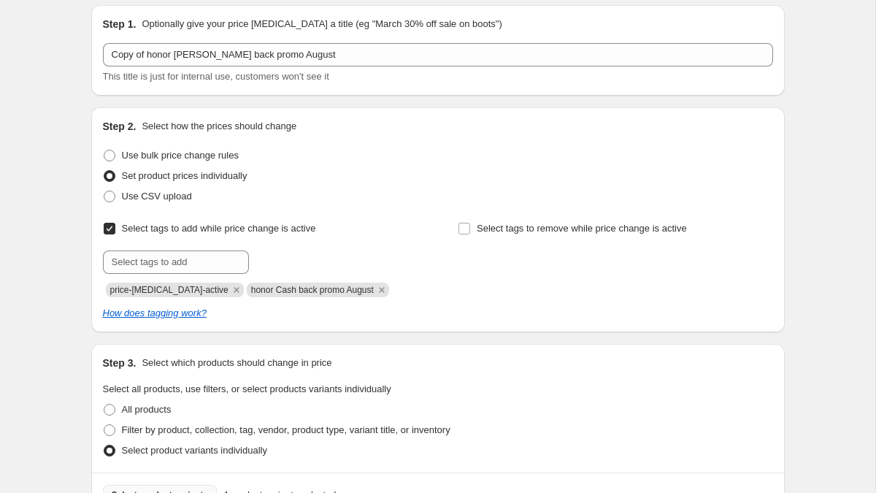
scroll to position [0, 0]
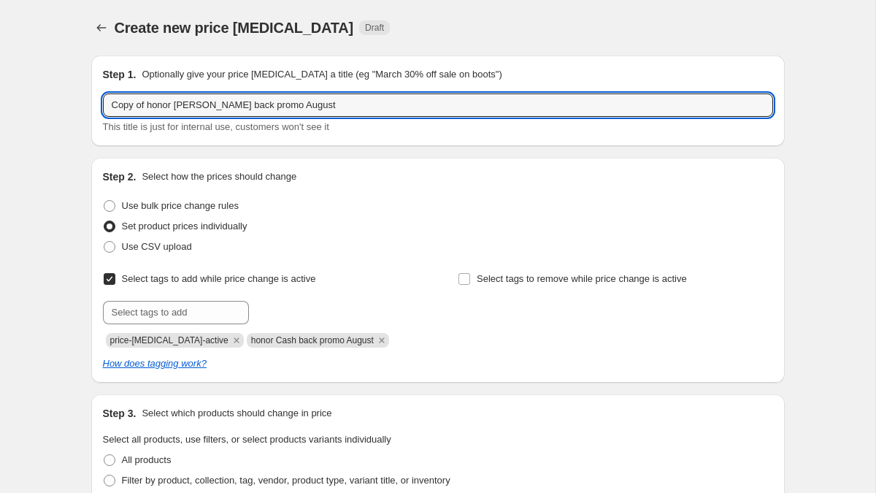
drag, startPoint x: 312, startPoint y: 106, endPoint x: 101, endPoint y: 97, distance: 211.2
click at [101, 97] on div "Step 1. Optionally give your price [MEDICAL_DATA] a title (eg "March 30% off sa…" at bounding box center [438, 100] width 694 height 91
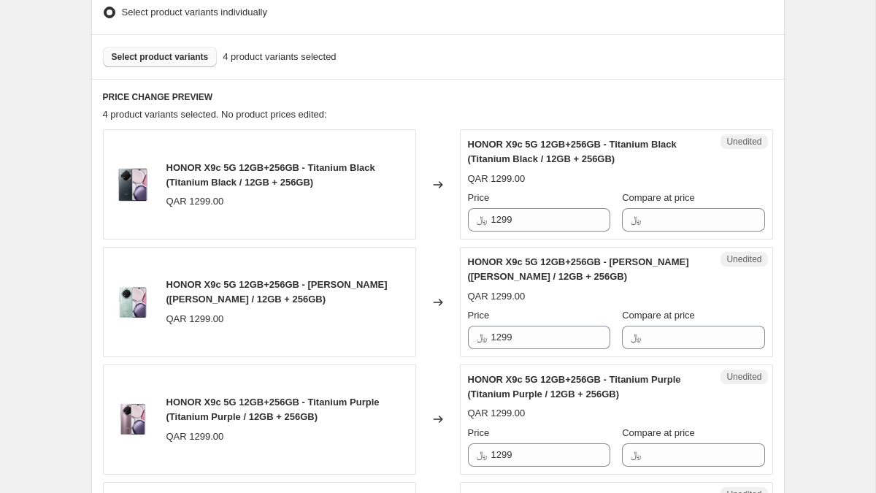
scroll to position [526, 0]
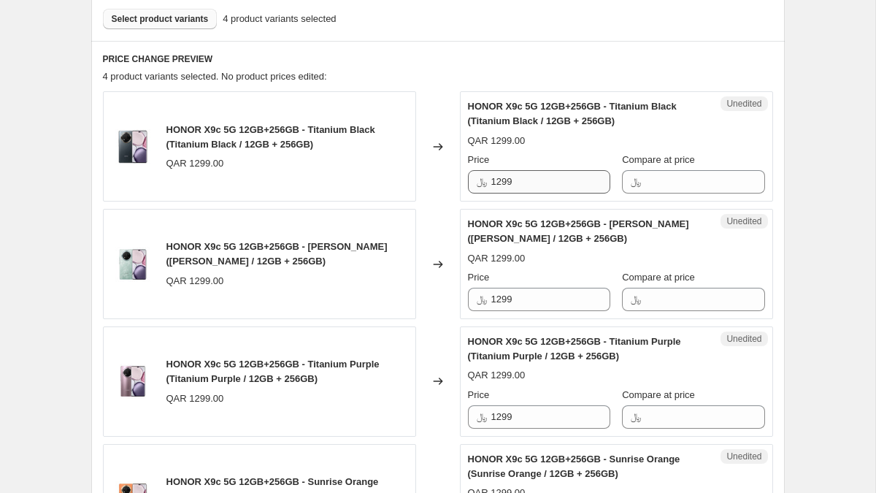
type input "honor x9c"
click at [524, 182] on input "1299" at bounding box center [550, 181] width 119 height 23
paste input "0"
type input "1099"
click at [539, 296] on input "1299" at bounding box center [550, 299] width 119 height 23
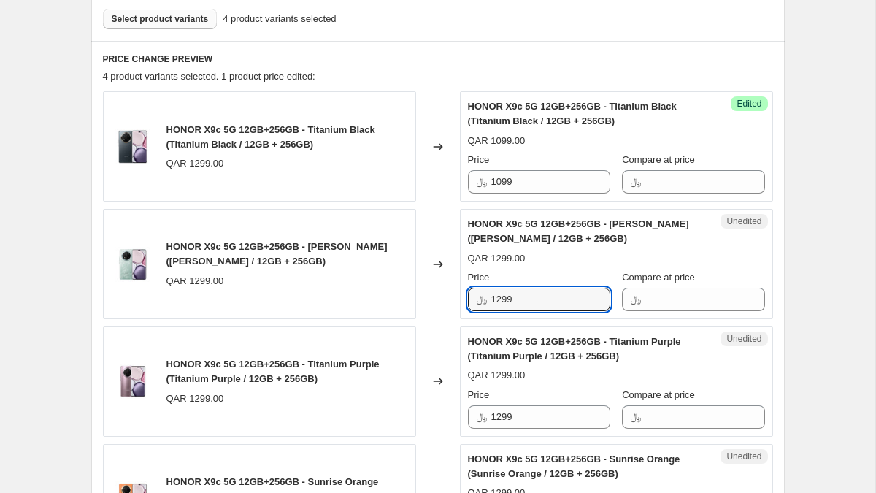
paste input "0"
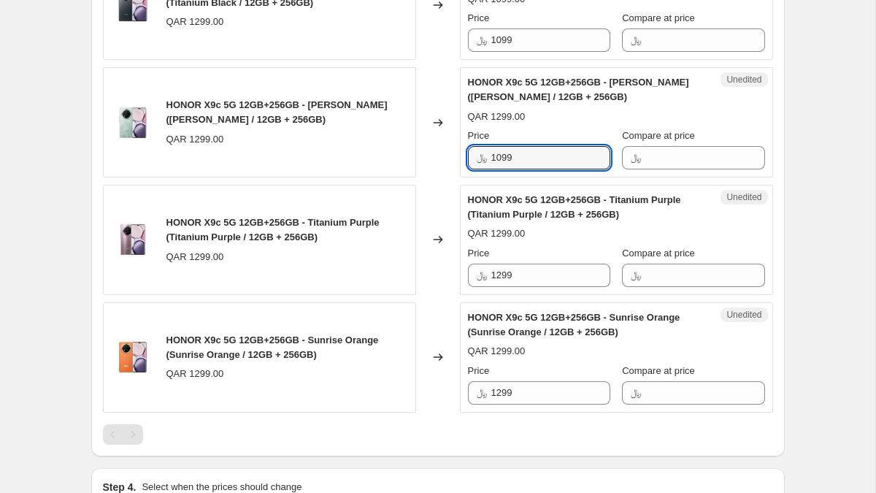
scroll to position [669, 0]
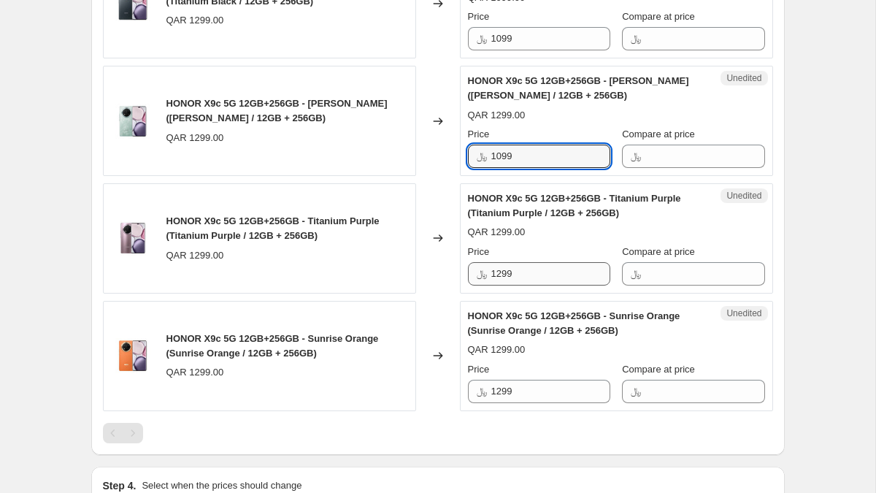
type input "1099"
click at [534, 273] on input "1299" at bounding box center [550, 273] width 119 height 23
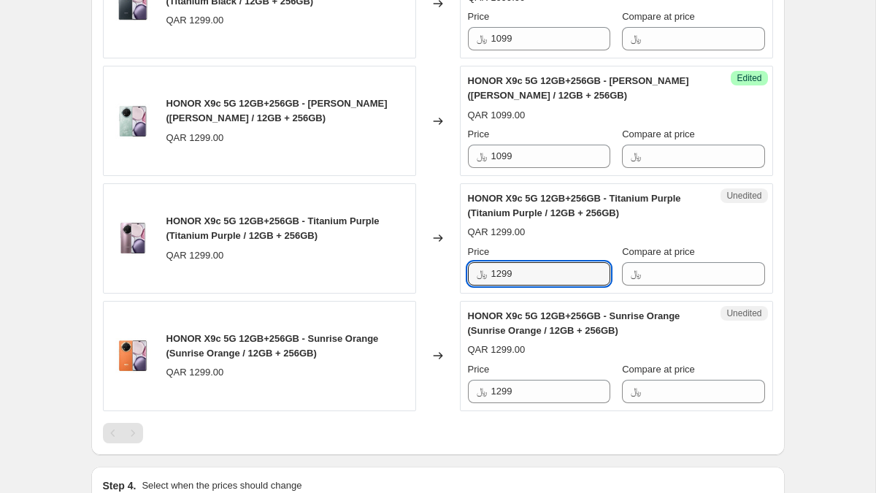
paste input "0"
type input "1099"
click at [555, 389] on input "1299" at bounding box center [550, 391] width 119 height 23
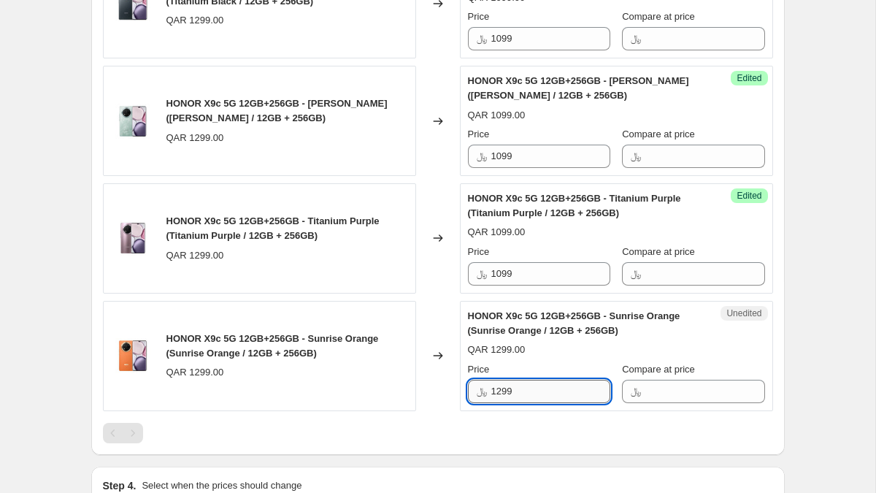
paste input "0"
type input "1099"
click at [797, 307] on div "Create new price [MEDICAL_DATA]. This page is ready Create new price [MEDICAL_D…" at bounding box center [438, 6] width 729 height 1351
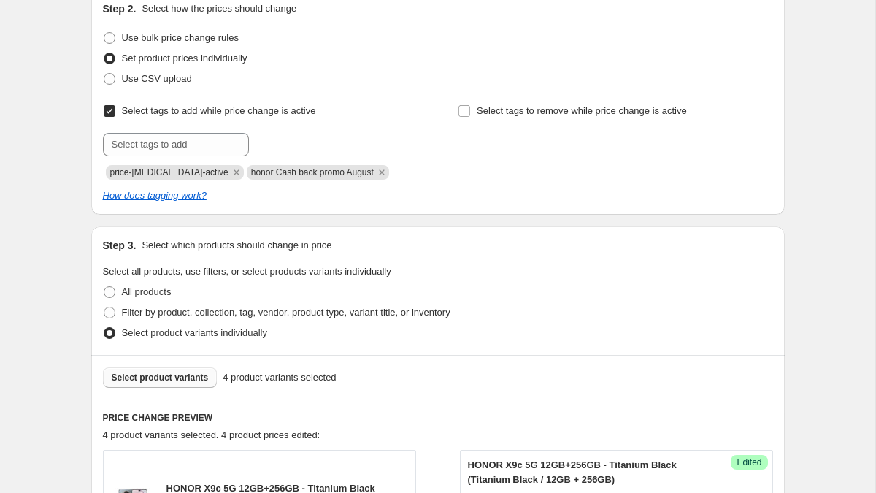
scroll to position [0, 0]
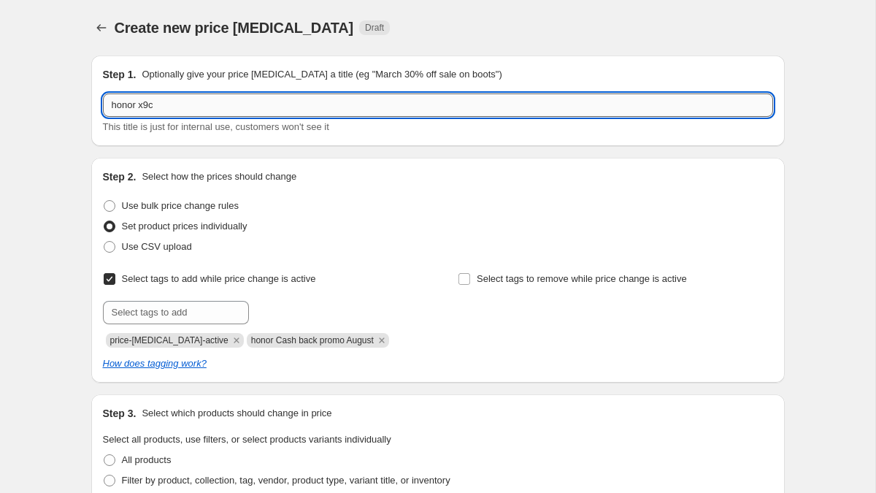
click at [291, 107] on input "honor x9c" at bounding box center [438, 104] width 670 height 23
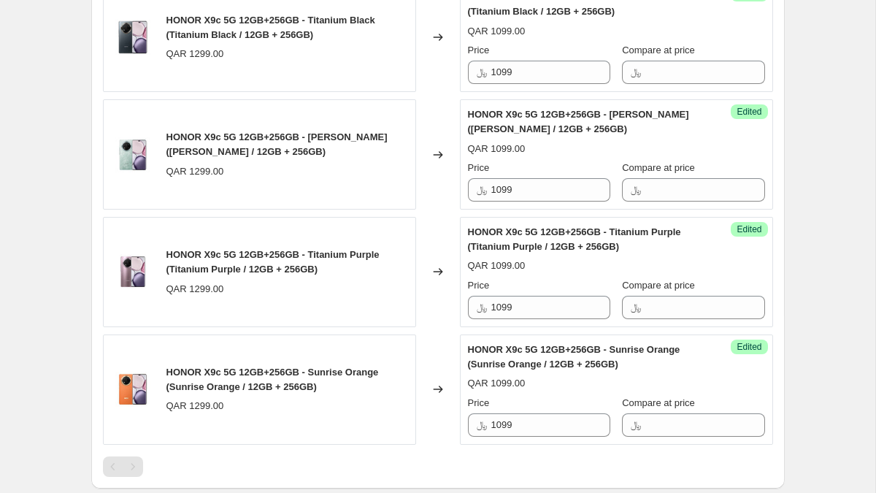
scroll to position [857, 0]
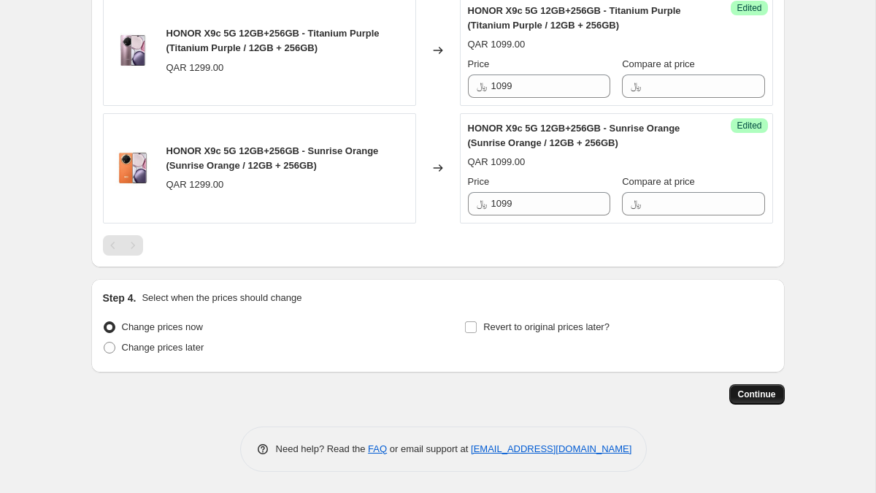
click at [770, 393] on span "Continue" at bounding box center [757, 394] width 38 height 12
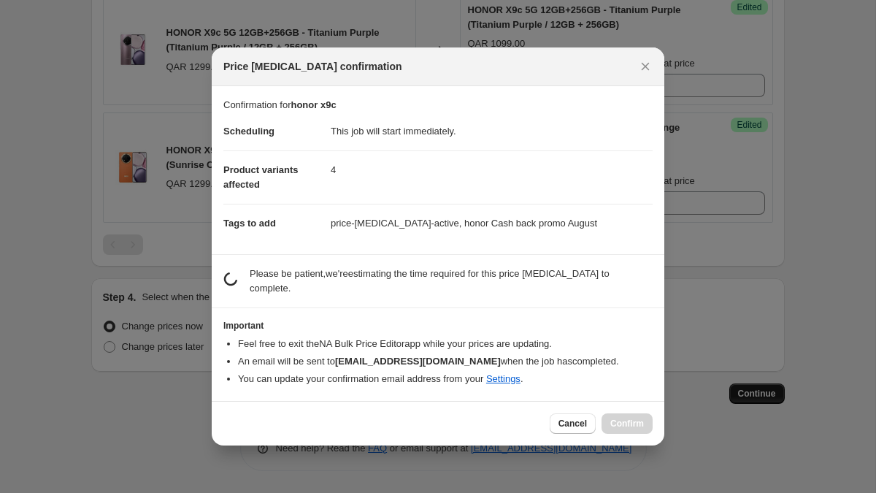
scroll to position [0, 0]
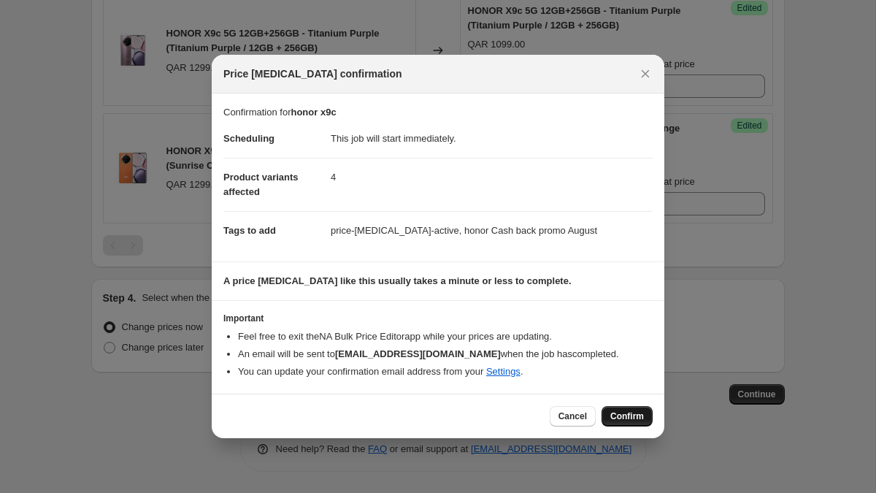
click at [634, 412] on span "Confirm" at bounding box center [627, 416] width 34 height 12
